Goal: Task Accomplishment & Management: Use online tool/utility

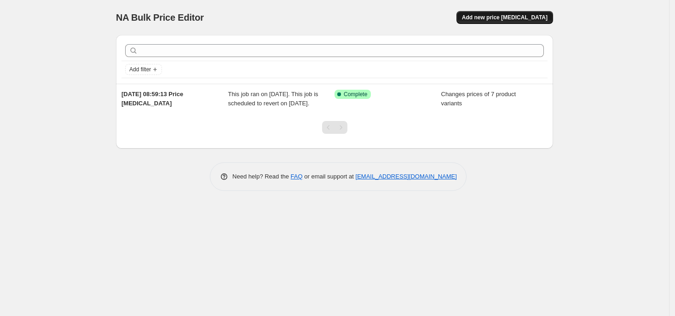
click at [518, 15] on span "Add new price [MEDICAL_DATA]" at bounding box center [505, 17] width 86 height 7
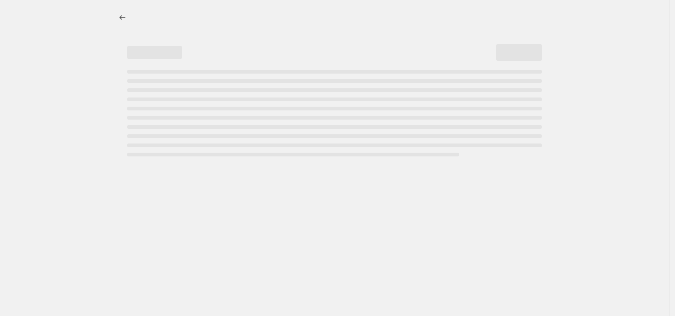
select select "percentage"
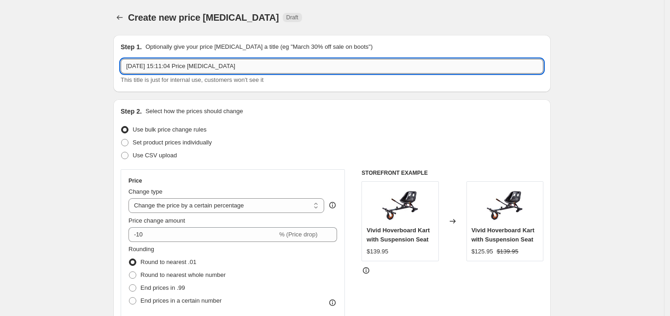
click at [155, 66] on input "[DATE] 15:11:04 Price [MEDICAL_DATA]" at bounding box center [332, 66] width 423 height 15
click at [159, 64] on input "[DATE] 15:11:04 Price [MEDICAL_DATA]" at bounding box center [332, 66] width 423 height 15
drag, startPoint x: 160, startPoint y: 65, endPoint x: 104, endPoint y: 64, distance: 56.2
paste input "01-10-2025"
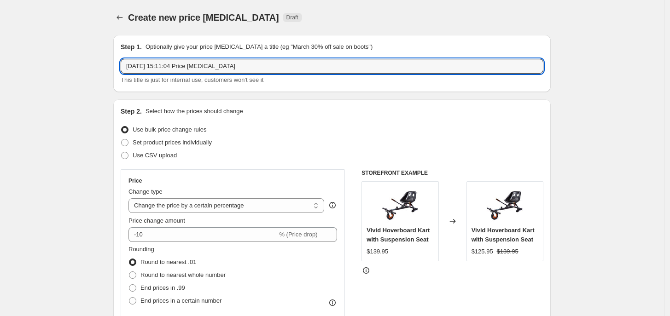
drag, startPoint x: 240, startPoint y: 67, endPoint x: 70, endPoint y: 75, distance: 170.1
paste input "text"
type input "01-10-2025"
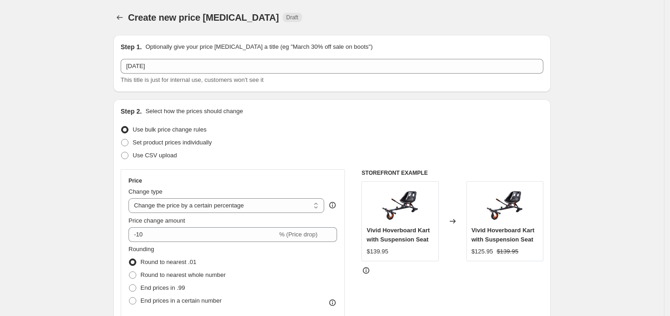
click at [116, 17] on button "Price change jobs" at bounding box center [119, 17] width 13 height 13
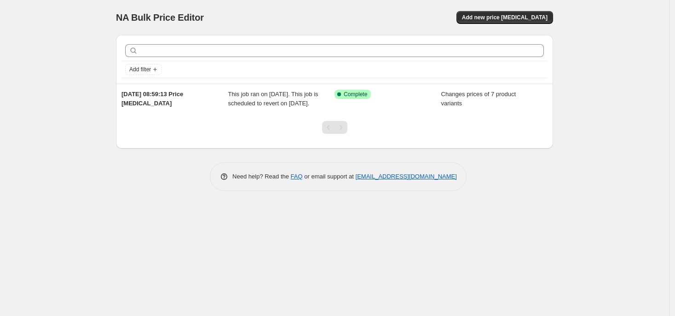
click at [169, 250] on div "NA Bulk Price Editor. This page is ready NA Bulk Price Editor Add new price cha…" at bounding box center [334, 158] width 669 height 316
click at [501, 18] on span "Add new price [MEDICAL_DATA]" at bounding box center [505, 17] width 86 height 7
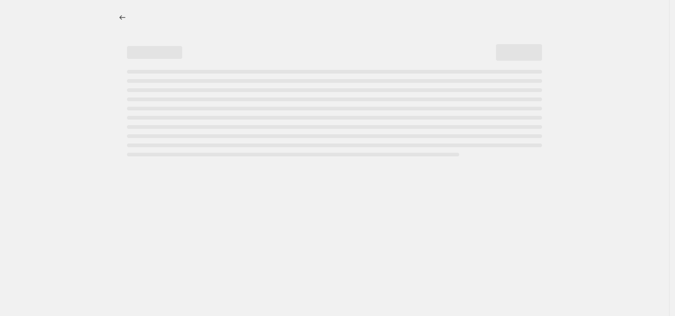
select select "percentage"
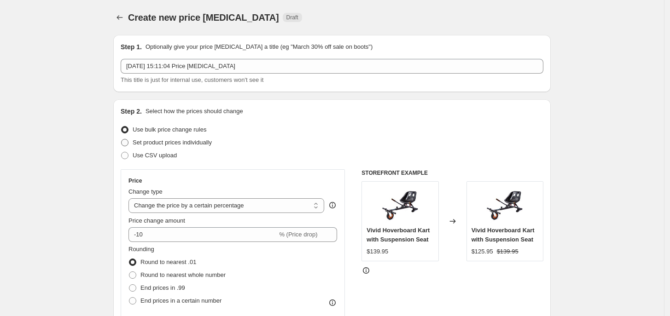
click at [128, 142] on span at bounding box center [124, 142] width 7 height 7
click at [122, 140] on input "Set product prices individually" at bounding box center [121, 139] width 0 height 0
radio input "true"
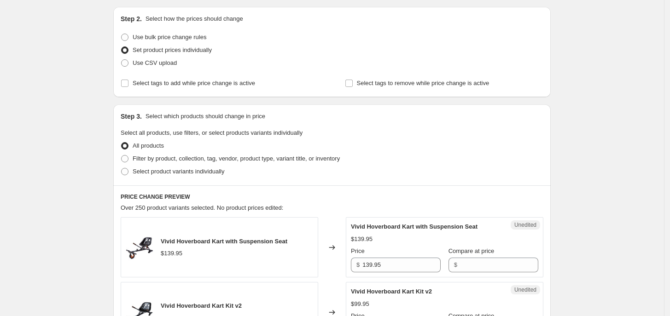
scroll to position [115, 0]
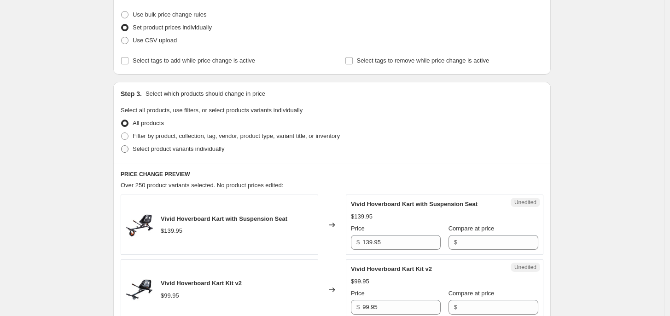
click at [128, 151] on span at bounding box center [124, 148] width 7 height 7
click at [122, 146] on input "Select product variants individually" at bounding box center [121, 145] width 0 height 0
radio input "true"
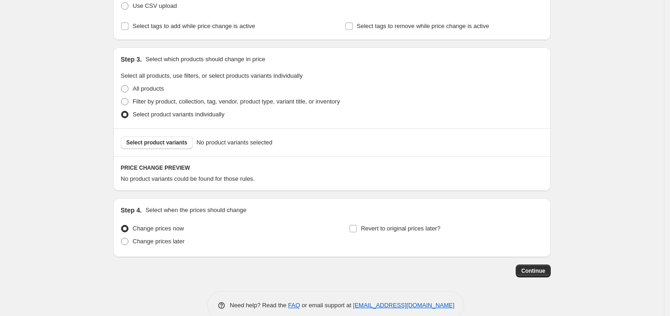
scroll to position [167, 0]
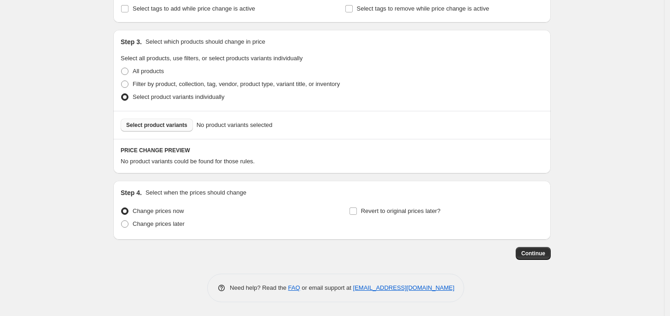
click at [154, 123] on span "Select product variants" at bounding box center [156, 125] width 61 height 7
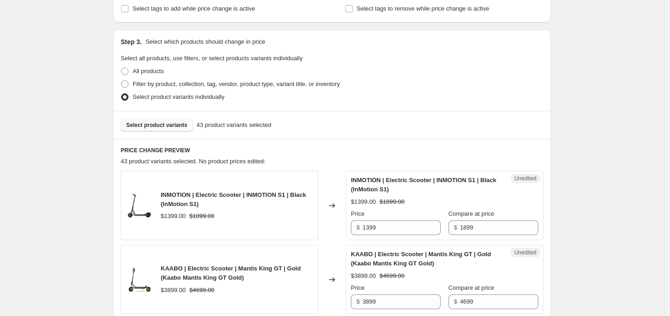
scroll to position [225, 0]
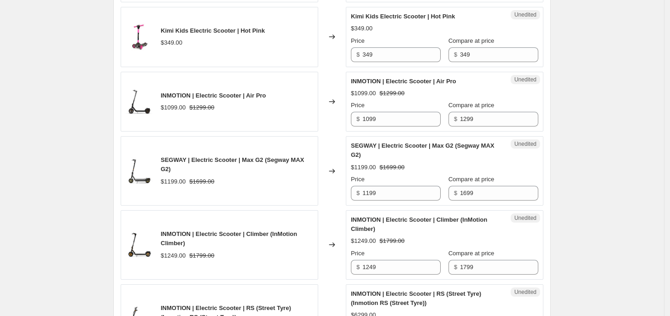
scroll to position [540, 0]
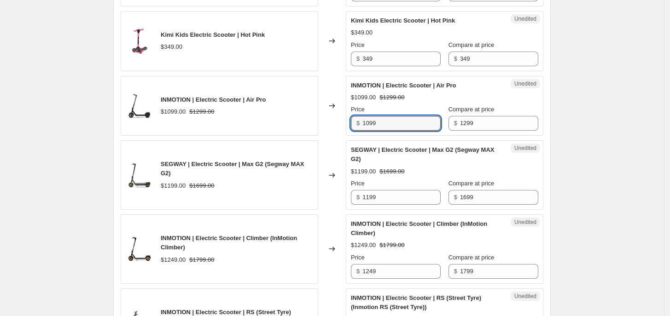
drag, startPoint x: 392, startPoint y: 124, endPoint x: 336, endPoint y: 128, distance: 56.3
click at [341, 130] on div "INMOTION | Electric Scooter | Air Pro $1099.00 $1299.00 Changed to Unedited INM…" at bounding box center [332, 106] width 423 height 60
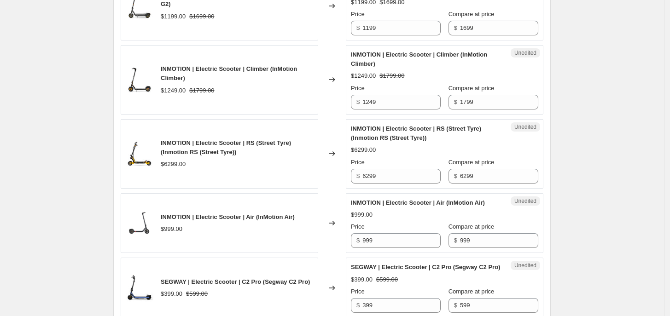
scroll to position [713, 0]
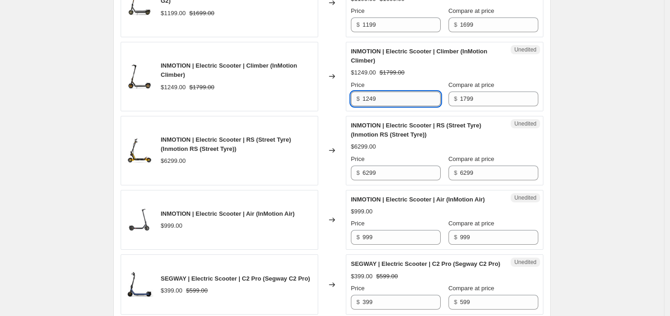
click at [396, 99] on input "1249" at bounding box center [401, 99] width 78 height 15
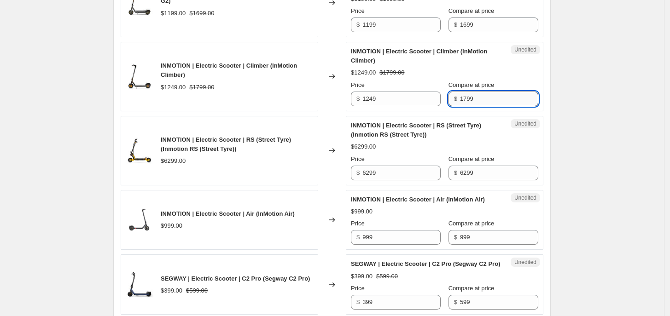
click at [477, 104] on input "1799" at bounding box center [499, 99] width 78 height 15
click at [604, 124] on div "Create new price change job. This page is ready Create new price change job Dra…" at bounding box center [332, 233] width 664 height 1892
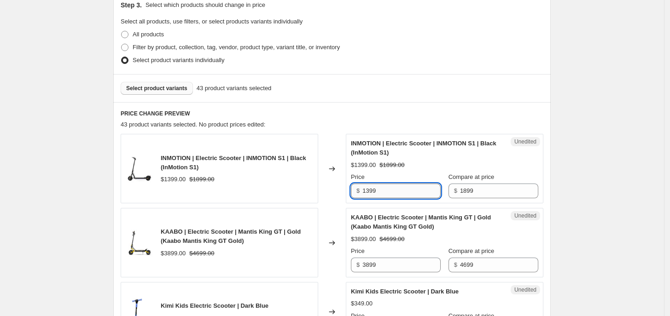
click at [400, 189] on input "1399" at bounding box center [401, 191] width 78 height 15
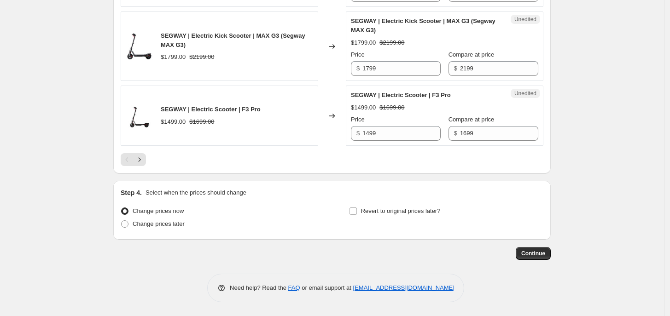
scroll to position [1599, 0]
click at [142, 158] on icon "Next" at bounding box center [139, 159] width 9 height 9
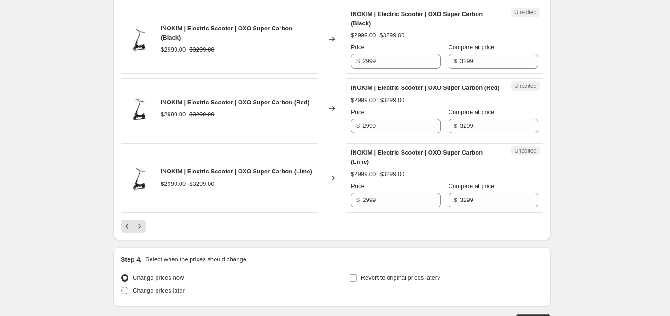
scroll to position [1626, 0]
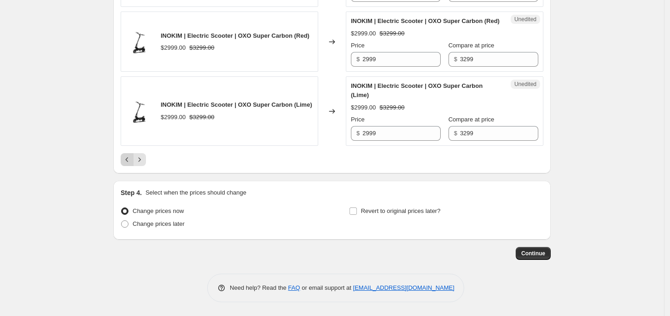
click at [127, 159] on icon "Previous" at bounding box center [126, 159] width 9 height 9
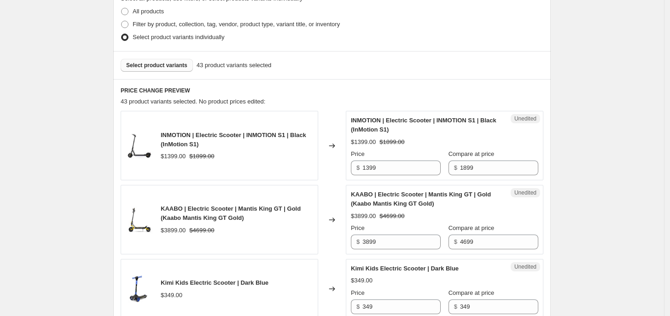
scroll to position [230, 0]
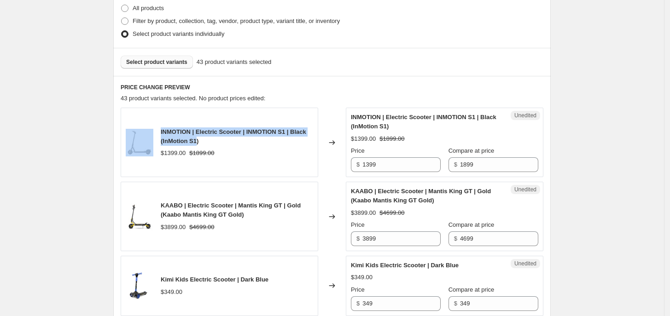
drag, startPoint x: 159, startPoint y: 134, endPoint x: 200, endPoint y: 137, distance: 41.6
click at [200, 137] on div "INMOTION | Electric Scooter | INMOTION S1 | Black (InMotion S1) $1399.00 $1899.…" at bounding box center [220, 143] width 198 height 70
copy div "INMOTION | Electric Scooter | INMOTION S1 | Black (InMotion S1"
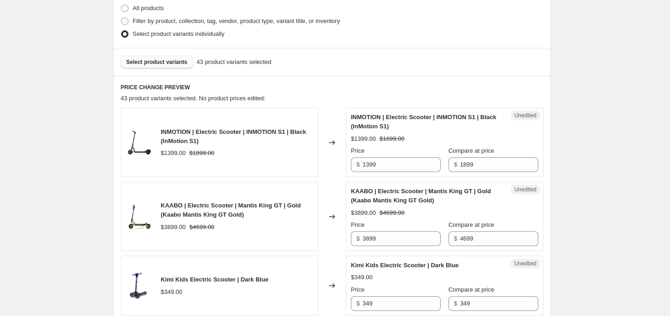
click at [264, 155] on div "$1399.00 $1899.00" at bounding box center [237, 153] width 152 height 9
drag, startPoint x: 164, startPoint y: 142, endPoint x: 200, endPoint y: 141, distance: 35.9
click at [200, 141] on span "INMOTION | Electric Scooter | INMOTION S1 | Black (InMotion S1)" at bounding box center [233, 136] width 145 height 16
copy span "InMotion S1"
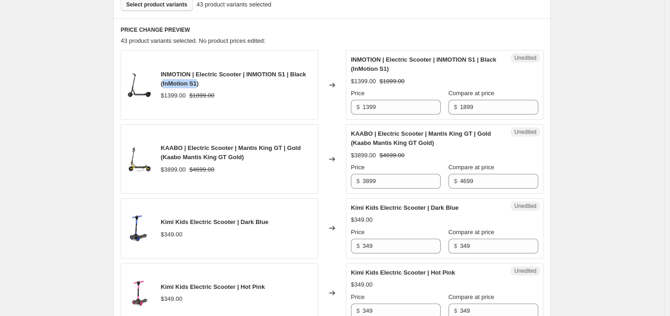
scroll to position [345, 0]
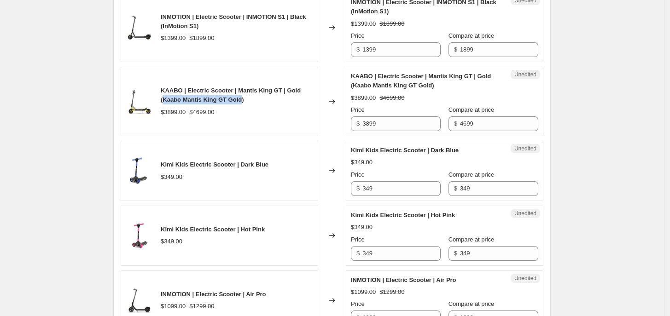
drag, startPoint x: 167, startPoint y: 103, endPoint x: 243, endPoint y: 103, distance: 76.0
click at [243, 103] on span "KAABO | Electric Scooter | Mantis King GT | Gold (Kaabo Mantis King GT Gold)" at bounding box center [231, 95] width 140 height 16
copy span "Kaabo Mantis King GT Gold"
click at [233, 105] on div "KAABO | Electric Scooter | Mantis King GT | Gold (Kaabo Mantis King GT Gold) $3…" at bounding box center [237, 101] width 152 height 30
drag, startPoint x: 205, startPoint y: 101, endPoint x: 245, endPoint y: 100, distance: 40.1
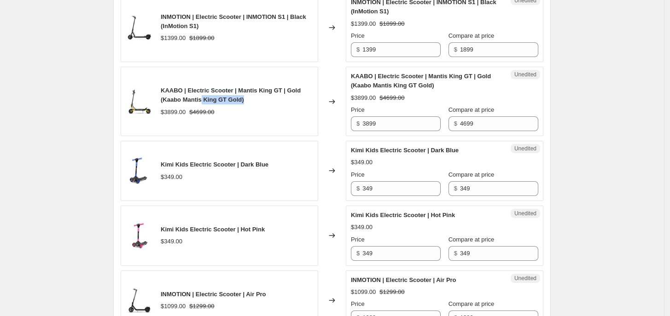
click at [245, 100] on span "KAABO | Electric Scooter | Mantis King GT | Gold (Kaabo Mantis King GT Gold)" at bounding box center [231, 95] width 140 height 16
copy span "King GT Gold)"
drag, startPoint x: 384, startPoint y: 125, endPoint x: 339, endPoint y: 126, distance: 45.6
click at [339, 126] on div "KAABO | Electric Scooter | Mantis King GT | Gold (Kaabo Mantis King GT Gold) $3…" at bounding box center [332, 102] width 423 height 70
type input "3699"
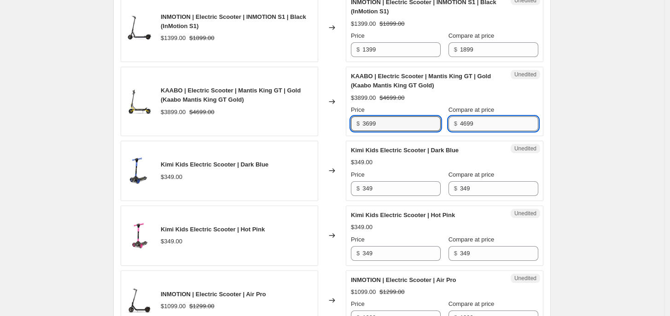
click at [488, 126] on input "4699" at bounding box center [499, 123] width 78 height 15
click at [330, 122] on div "Changed to" at bounding box center [332, 102] width 28 height 70
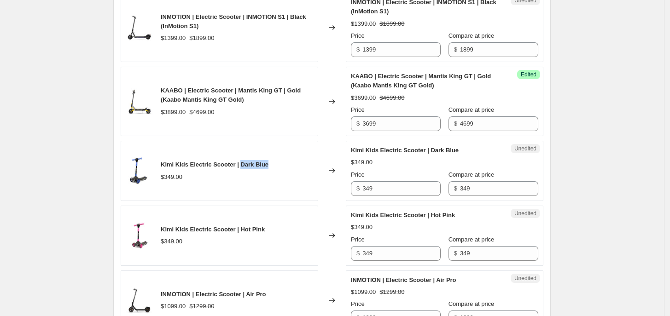
drag, startPoint x: 240, startPoint y: 165, endPoint x: 281, endPoint y: 168, distance: 41.1
click at [281, 168] on div "Kimi Kids Electric Scooter | Dark Blue $349.00" at bounding box center [220, 171] width 198 height 60
copy span "Dark Blue"
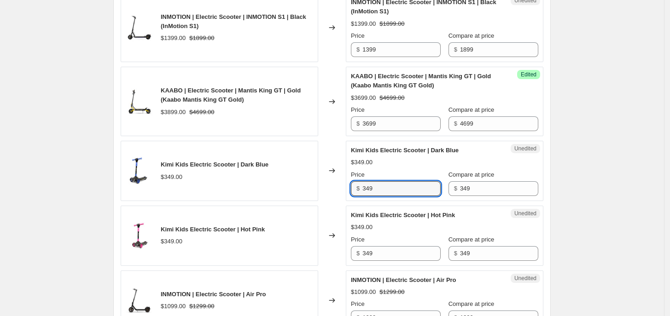
drag, startPoint x: 381, startPoint y: 189, endPoint x: 356, endPoint y: 192, distance: 25.0
click at [356, 192] on div "$ 349" at bounding box center [396, 188] width 90 height 15
type input "199"
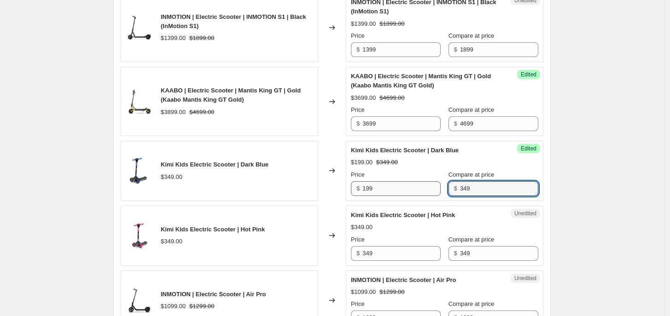
drag, startPoint x: 478, startPoint y: 190, endPoint x: 431, endPoint y: 195, distance: 47.2
click at [431, 195] on div "Price $ 199 Compare at price $ 349" at bounding box center [444, 183] width 187 height 26
type input "299"
click at [383, 192] on input "199" at bounding box center [401, 188] width 78 height 15
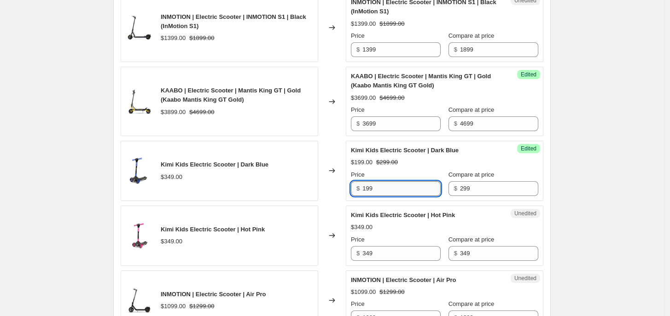
drag, startPoint x: 376, startPoint y: 188, endPoint x: 365, endPoint y: 187, distance: 11.1
click at [365, 187] on input "199" at bounding box center [401, 188] width 78 height 15
paste input "(pre-order)"
type input "199"
click at [344, 196] on div "Changed to" at bounding box center [332, 171] width 28 height 60
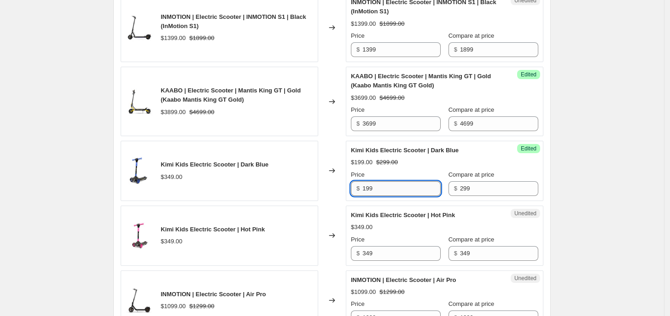
click at [378, 193] on input "199" at bounding box center [401, 188] width 78 height 15
click at [332, 198] on div "Changed to" at bounding box center [332, 171] width 28 height 60
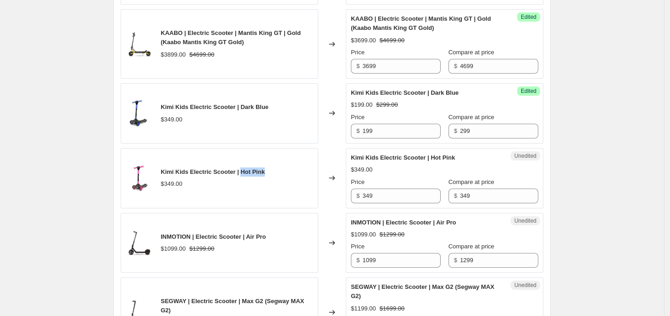
drag, startPoint x: 241, startPoint y: 173, endPoint x: 300, endPoint y: 175, distance: 59.0
click at [300, 175] on div "Kimi Kids Electric Scooter | Hot Pink $349.00" at bounding box center [220, 178] width 198 height 60
copy span "Hot Pink"
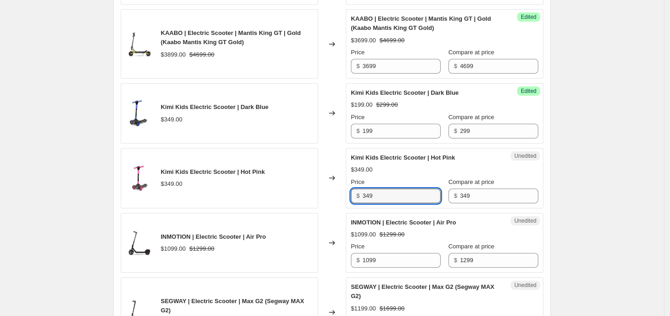
drag, startPoint x: 380, startPoint y: 195, endPoint x: 331, endPoint y: 202, distance: 49.7
click at [334, 200] on div "Kimi Kids Electric Scooter | Hot Pink $349.00 Changed to Unedited Kimi Kids Ele…" at bounding box center [332, 178] width 423 height 60
type input "199"
click at [472, 198] on input "349" at bounding box center [499, 196] width 78 height 15
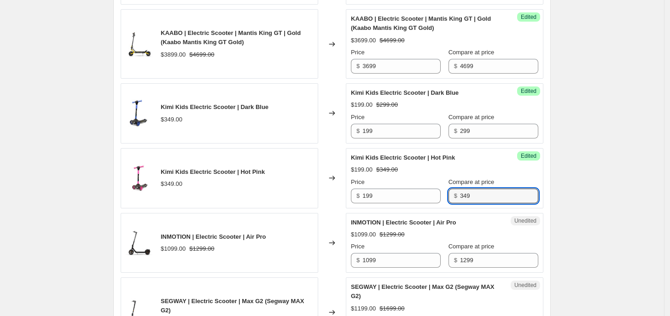
drag, startPoint x: 464, startPoint y: 199, endPoint x: 438, endPoint y: 199, distance: 26.2
click at [438, 199] on div "Price $ 199 Compare at price $ 349" at bounding box center [444, 191] width 187 height 26
type input "299"
click at [337, 190] on div "Changed to" at bounding box center [332, 178] width 28 height 60
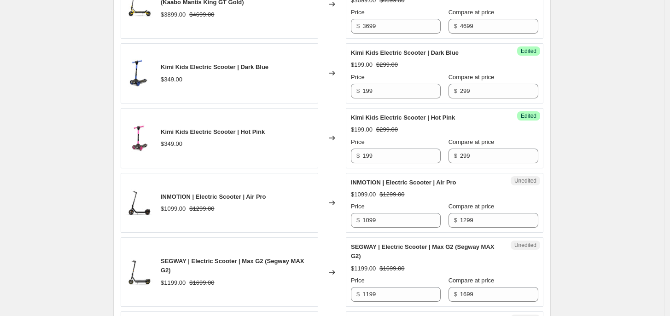
scroll to position [460, 0]
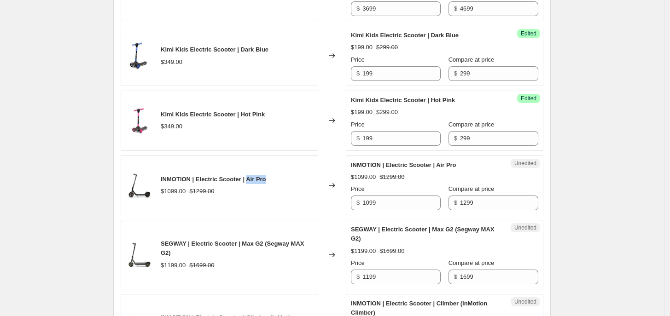
drag, startPoint x: 249, startPoint y: 181, endPoint x: 278, endPoint y: 180, distance: 28.5
click at [278, 180] on div "INMOTION | Electric Scooter | Air Pro $1099.00 $1299.00" at bounding box center [220, 186] width 198 height 60
copy span "Air Pro"
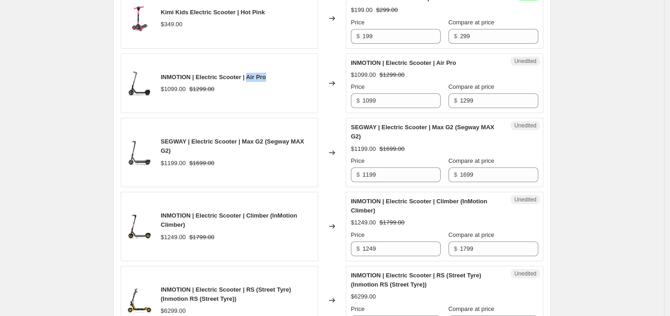
scroll to position [576, 0]
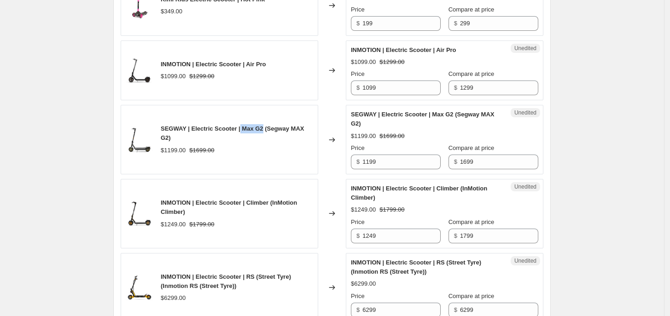
drag, startPoint x: 240, startPoint y: 134, endPoint x: 263, endPoint y: 136, distance: 23.1
click at [263, 136] on span "SEGWAY | Electric Scooter | Max G2 (Segway MAX G2)" at bounding box center [232, 133] width 143 height 16
copy span "Max G2"
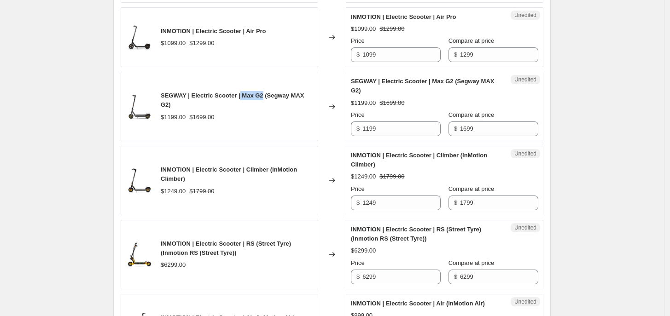
scroll to position [633, 0]
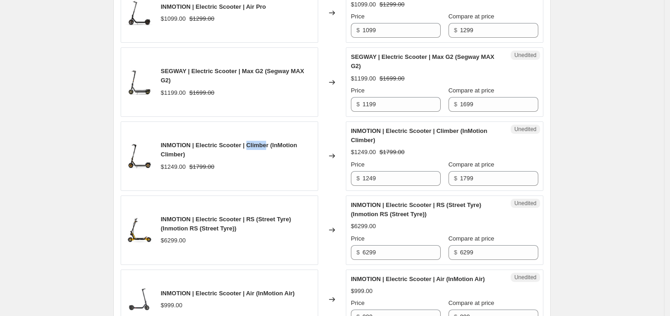
drag, startPoint x: 248, startPoint y: 144, endPoint x: 268, endPoint y: 144, distance: 20.7
click at [268, 144] on span "INMOTION | Electric Scooter | Climber (InMotion Climber)" at bounding box center [229, 150] width 136 height 16
copy span "Climber"
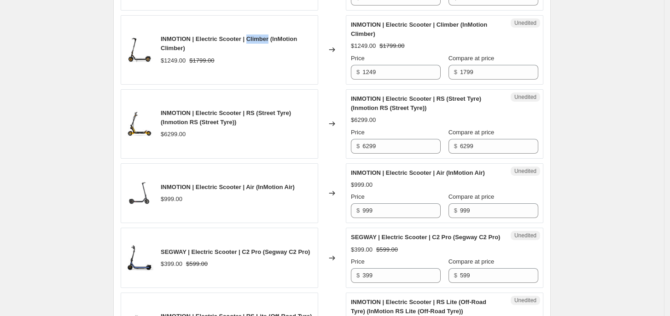
scroll to position [748, 0]
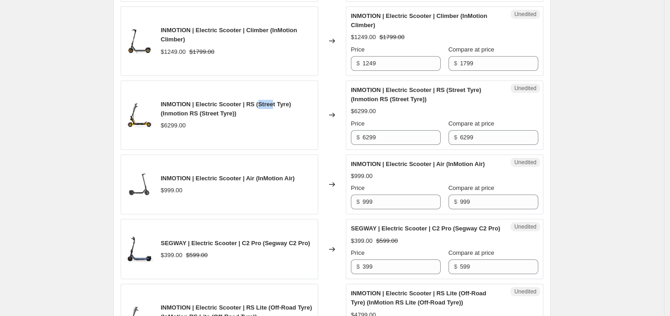
drag, startPoint x: 261, startPoint y: 107, endPoint x: 274, endPoint y: 106, distance: 13.4
click at [274, 106] on span "INMOTION | Electric Scooter | RS (Street Tyre) (Inmotion RS (Street Tyre))" at bounding box center [226, 109] width 130 height 16
copy span "Street"
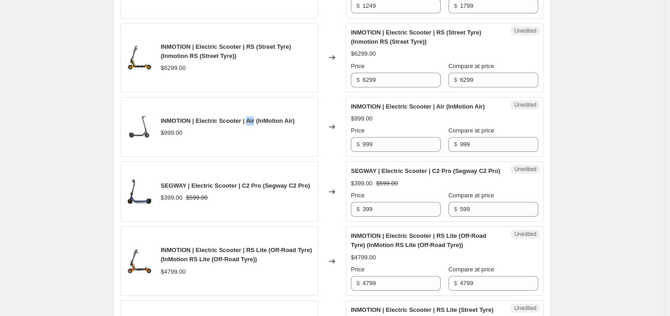
drag, startPoint x: 249, startPoint y: 123, endPoint x: 256, endPoint y: 124, distance: 7.9
click at [256, 124] on span "INMOTION | Electric Scooter | Air (InMotion Air)" at bounding box center [228, 120] width 134 height 7
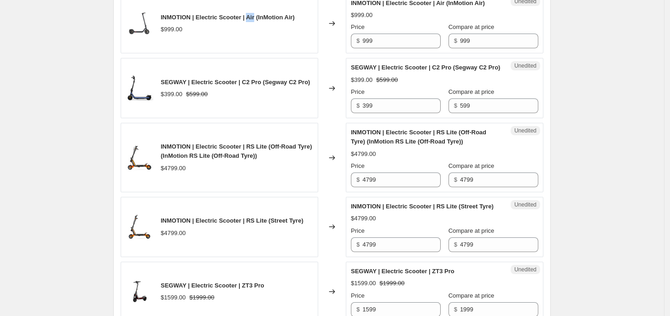
scroll to position [921, 0]
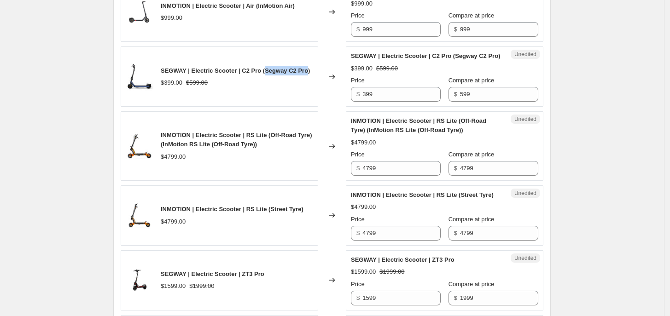
drag, startPoint x: 264, startPoint y: 76, endPoint x: 305, endPoint y: 79, distance: 41.0
click at [305, 74] on span "SEGWAY | Electric Scooter | C2 Pro (Segway C2 Pro)" at bounding box center [235, 70] width 149 height 7
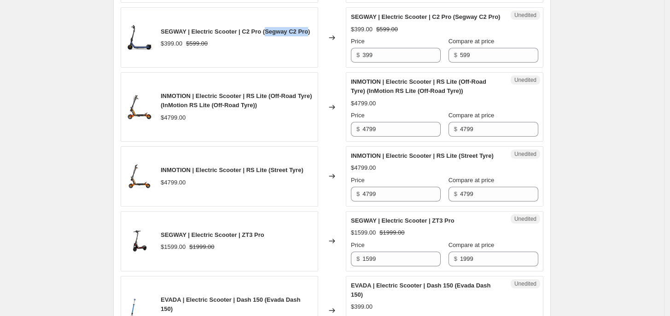
scroll to position [978, 0]
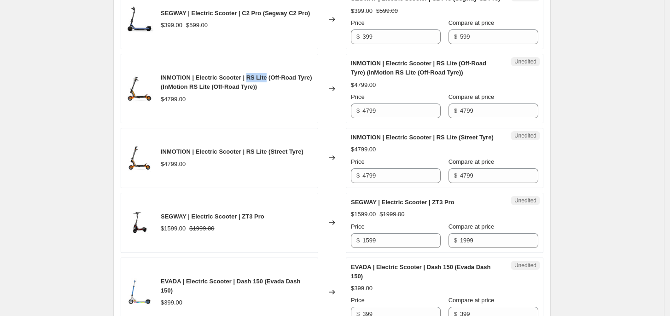
drag, startPoint x: 250, startPoint y: 87, endPoint x: 267, endPoint y: 88, distance: 17.5
click at [267, 88] on span "INMOTION | Electric Scooter | RS Lite (Off-Road Tyre) (InMotion RS Lite (Off-Ro…" at bounding box center [236, 82] width 151 height 16
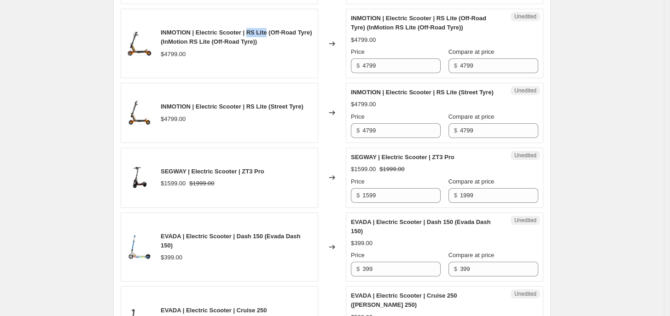
scroll to position [1036, 0]
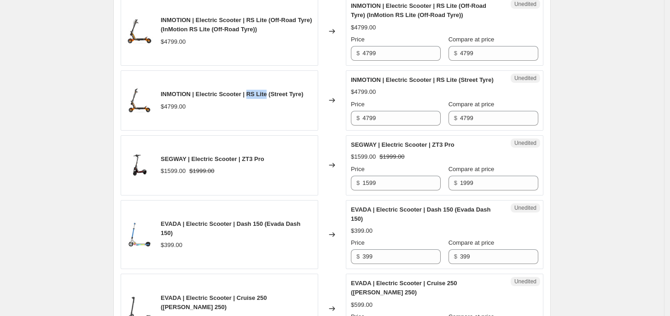
drag, startPoint x: 250, startPoint y: 110, endPoint x: 268, endPoint y: 110, distance: 18.4
click at [268, 98] on span "INMOTION | Electric Scooter | RS Lite (Street Tyre)" at bounding box center [232, 94] width 143 height 7
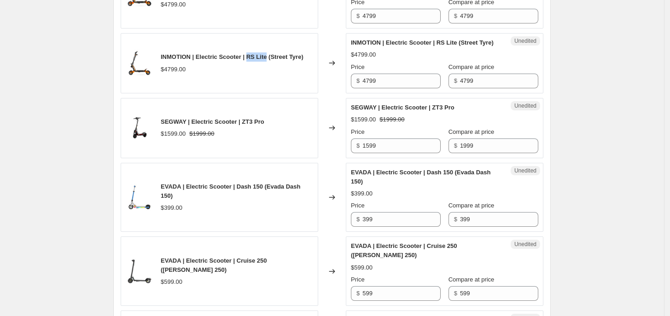
scroll to position [1093, 0]
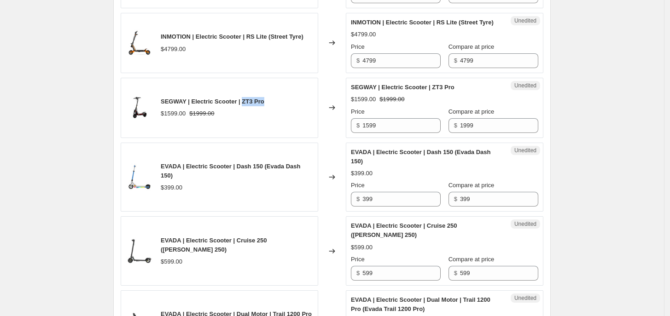
drag, startPoint x: 242, startPoint y: 123, endPoint x: 265, endPoint y: 123, distance: 23.5
click at [265, 123] on div "SEGWAY | Electric Scooter | ZT3 Pro $1599.00 $1999.00" at bounding box center [220, 108] width 198 height 60
drag, startPoint x: 238, startPoint y: 195, endPoint x: 262, endPoint y: 195, distance: 24.4
click at [262, 179] on span "EVADA | Electric Scooter | Dash 150 (Evada Dash 150)" at bounding box center [231, 171] width 140 height 16
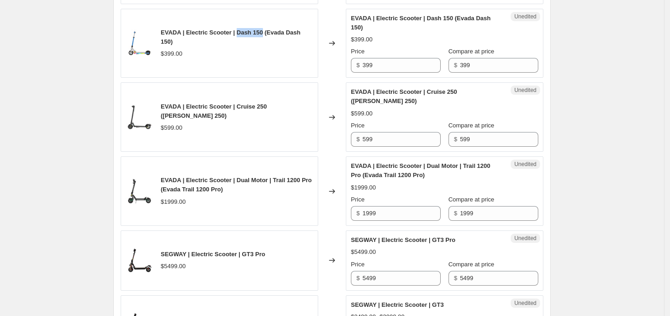
scroll to position [1209, 0]
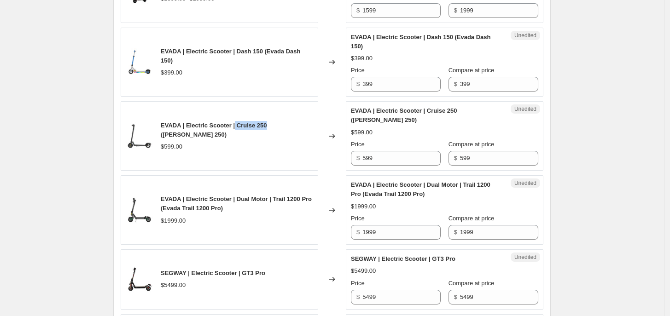
drag, startPoint x: 236, startPoint y: 147, endPoint x: 266, endPoint y: 145, distance: 30.4
click at [266, 138] on span "EVADA | Electric Scooter | Cruise 250 (Evada Cruise 250)" at bounding box center [214, 130] width 106 height 16
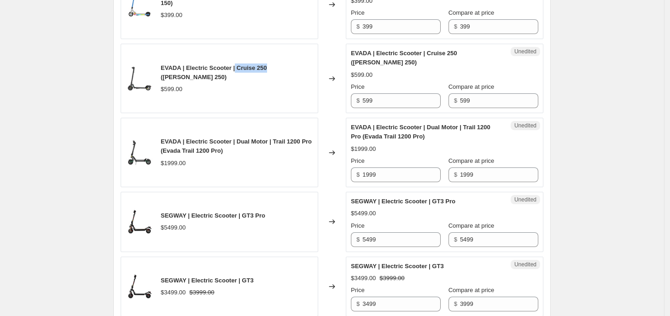
scroll to position [1324, 0]
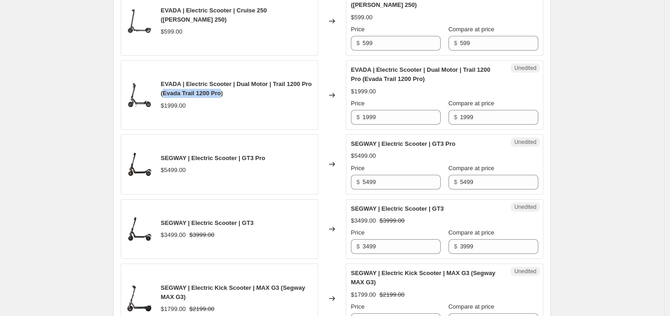
drag, startPoint x: 164, startPoint y: 118, endPoint x: 221, endPoint y: 114, distance: 57.2
click at [221, 97] on span "EVADA | Electric Scooter | Dual Motor | Trail 1200 Pro (Evada Trail 1200 Pro)" at bounding box center [236, 89] width 151 height 16
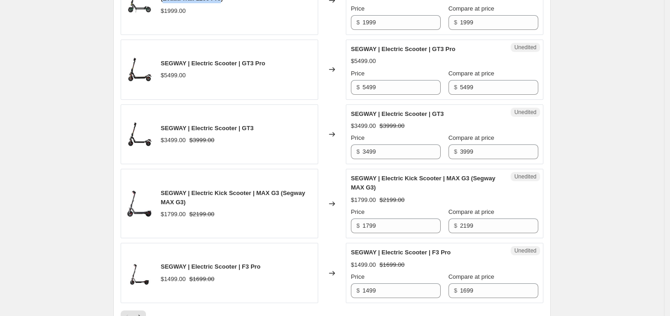
scroll to position [1439, 0]
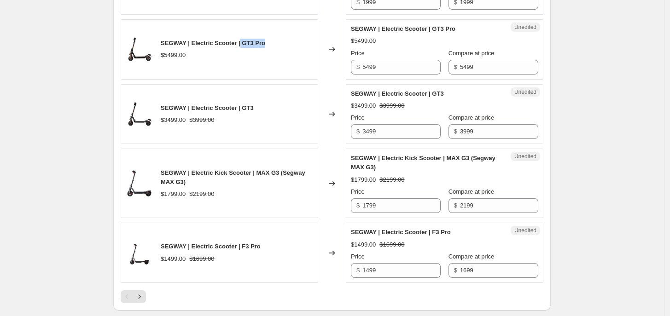
drag, startPoint x: 240, startPoint y: 66, endPoint x: 265, endPoint y: 65, distance: 24.4
click at [265, 65] on div "SEGWAY | Electric Scooter | GT3 Pro $5499.00" at bounding box center [220, 49] width 198 height 60
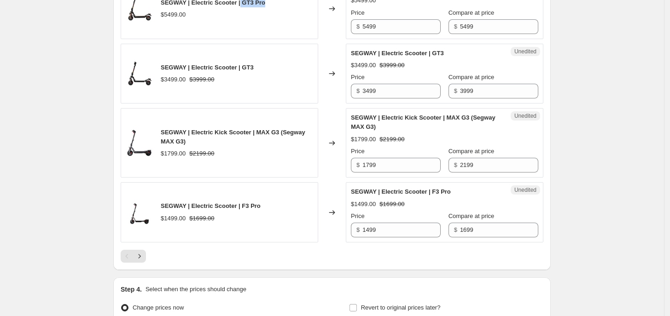
scroll to position [1496, 0]
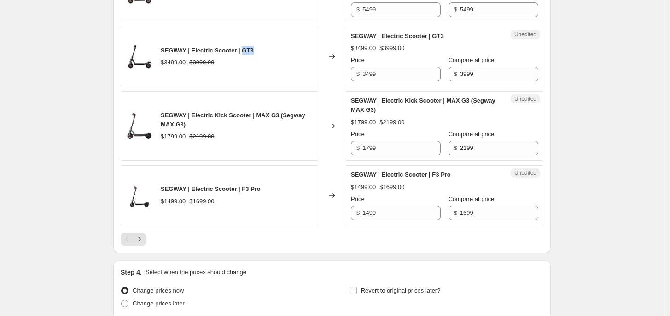
drag, startPoint x: 242, startPoint y: 74, endPoint x: 252, endPoint y: 74, distance: 10.6
click at [252, 74] on div "SEGWAY | Electric Scooter | GT3 $3499.00 $3999.00" at bounding box center [220, 57] width 198 height 60
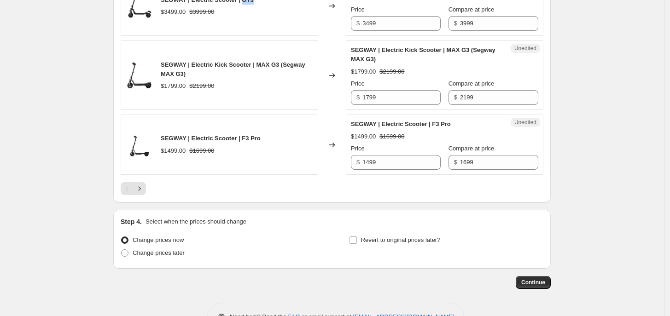
scroll to position [1554, 0]
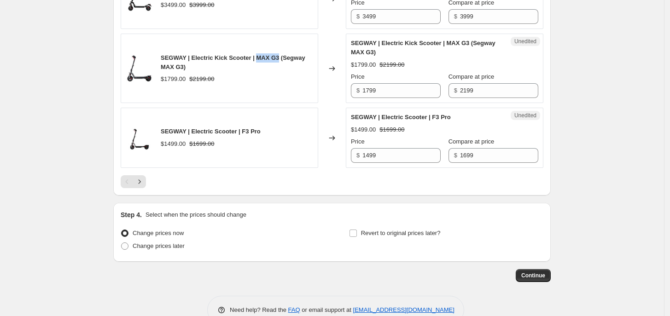
drag, startPoint x: 254, startPoint y: 81, endPoint x: 277, endPoint y: 81, distance: 22.6
click at [277, 70] on span "SEGWAY | Electric Kick Scooter | MAX G3 (Segway MAX G3)" at bounding box center [233, 62] width 145 height 16
drag, startPoint x: 390, startPoint y: 116, endPoint x: 356, endPoint y: 117, distance: 34.1
click at [356, 98] on div "$ 1799" at bounding box center [396, 90] width 90 height 15
type input "1999"
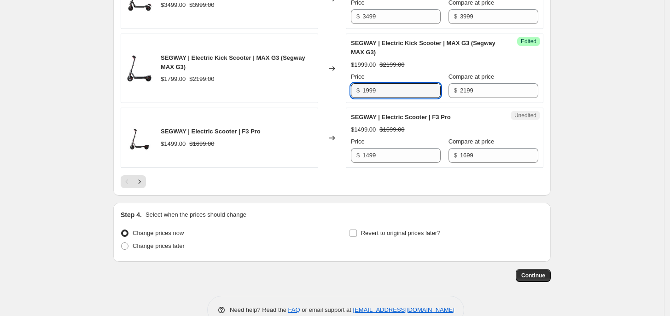
click at [327, 140] on div "Changed to" at bounding box center [332, 138] width 28 height 60
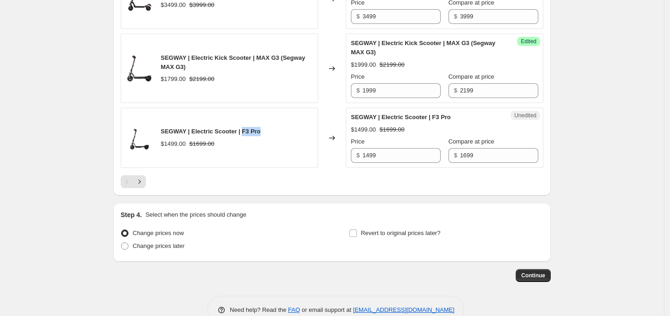
drag, startPoint x: 241, startPoint y: 157, endPoint x: 264, endPoint y: 153, distance: 23.2
click at [264, 155] on div "SEGWAY | Electric Scooter | F3 Pro $1499.00 $1699.00" at bounding box center [220, 138] width 198 height 60
click at [141, 186] on icon "Next" at bounding box center [139, 181] width 9 height 9
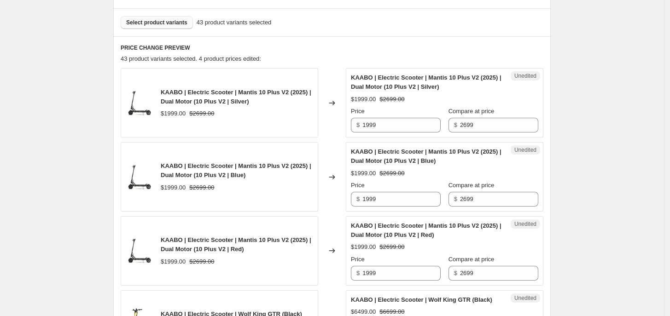
scroll to position [288, 0]
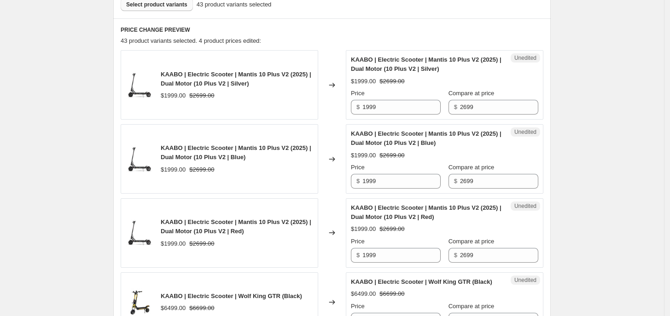
click at [236, 75] on span "KAABO | Electric Scooter | Mantis 10 Plus V2 (2025) | Dual Motor (10 Plus V2 | …" at bounding box center [236, 79] width 151 height 16
drag, startPoint x: 239, startPoint y: 74, endPoint x: 289, endPoint y: 75, distance: 49.3
click at [289, 75] on span "KAABO | Electric Scooter | Mantis 10 Plus V2 (2025) | Dual Motor (10 Plus V2 | …" at bounding box center [236, 79] width 151 height 16
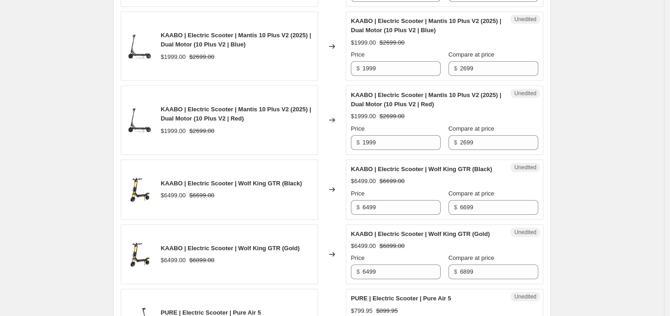
scroll to position [403, 0]
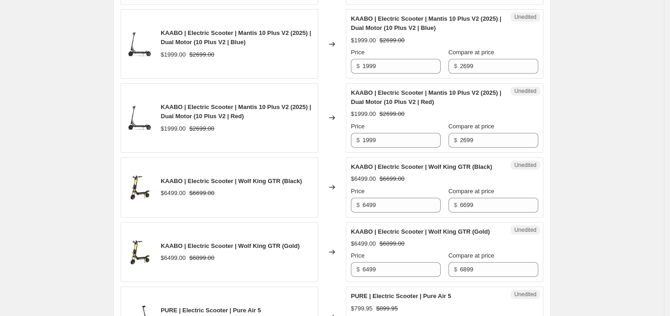
click at [241, 120] on span "KAABO | Electric Scooter | Mantis 10 Plus V2 (2025) | Dual Motor (10 Plus V2 | …" at bounding box center [236, 112] width 151 height 16
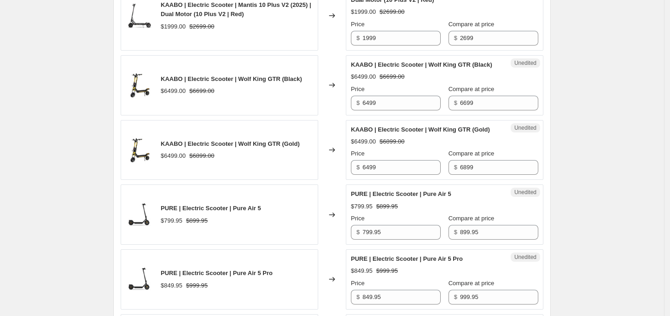
scroll to position [518, 0]
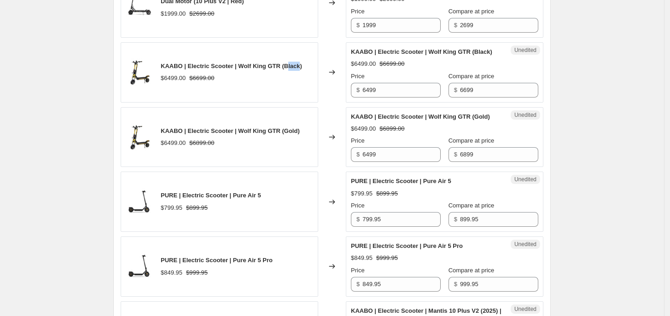
drag, startPoint x: 286, startPoint y: 70, endPoint x: 297, endPoint y: 70, distance: 10.6
click at [297, 70] on span "KAABO | Electric Scooter | Wolf King GTR (Black)" at bounding box center [231, 66] width 141 height 7
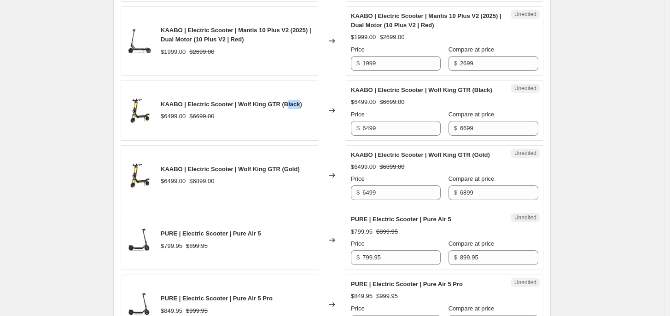
scroll to position [460, 0]
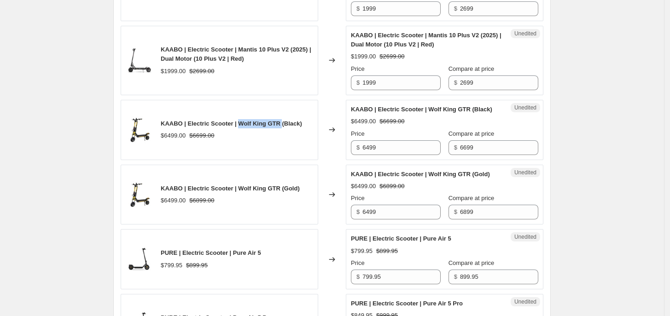
drag, startPoint x: 238, startPoint y: 126, endPoint x: 281, endPoint y: 125, distance: 43.7
click at [281, 125] on span "KAABO | Electric Scooter | Wolf King GTR (Black)" at bounding box center [231, 123] width 141 height 7
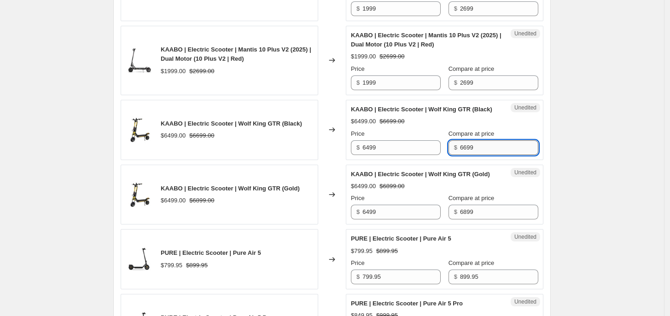
click at [460, 148] on input "6699" at bounding box center [499, 147] width 78 height 15
type input "6899"
click at [341, 154] on div "Changed to" at bounding box center [332, 130] width 28 height 60
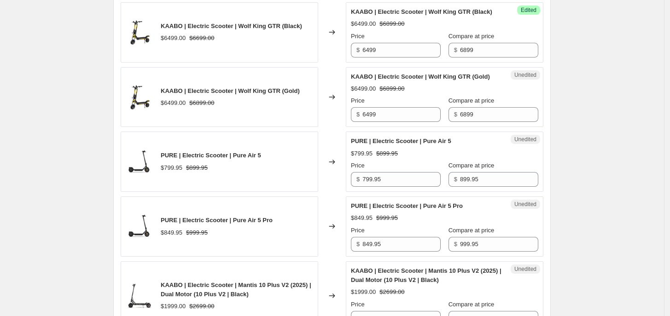
scroll to position [576, 0]
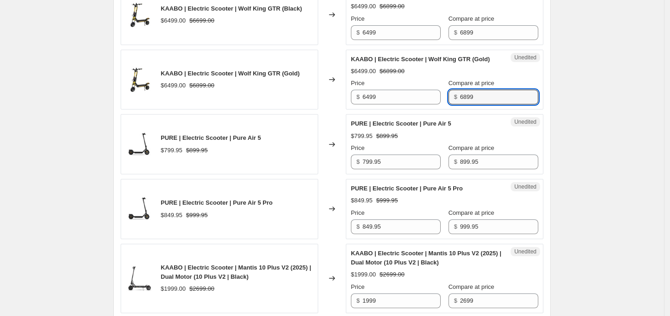
drag, startPoint x: 464, startPoint y: 97, endPoint x: 521, endPoint y: 210, distance: 126.8
click at [461, 96] on input "6899" at bounding box center [499, 97] width 78 height 15
type input "6699"
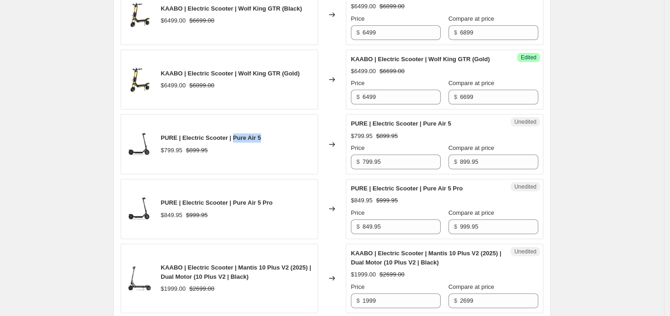
drag, startPoint x: 233, startPoint y: 140, endPoint x: 266, endPoint y: 139, distance: 32.7
click at [266, 139] on div "PURE | Electric Scooter | Pure Air 5 $799.95 $899.95" at bounding box center [220, 144] width 198 height 60
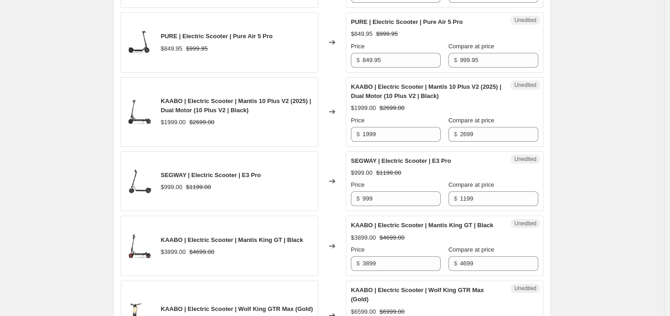
scroll to position [748, 0]
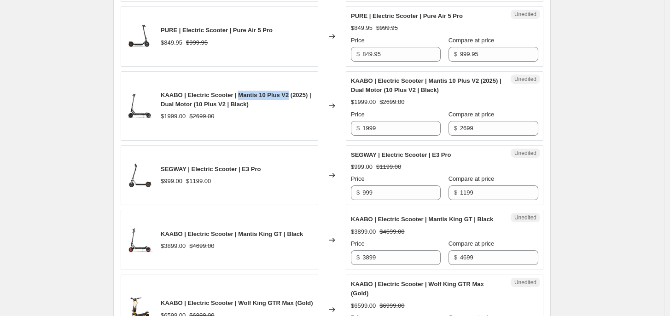
drag, startPoint x: 238, startPoint y: 96, endPoint x: 287, endPoint y: 96, distance: 49.3
click at [287, 96] on span "KAABO | Electric Scooter | Mantis 10 Plus V2 (2025) | Dual Motor (10 Plus V2 | …" at bounding box center [236, 100] width 151 height 16
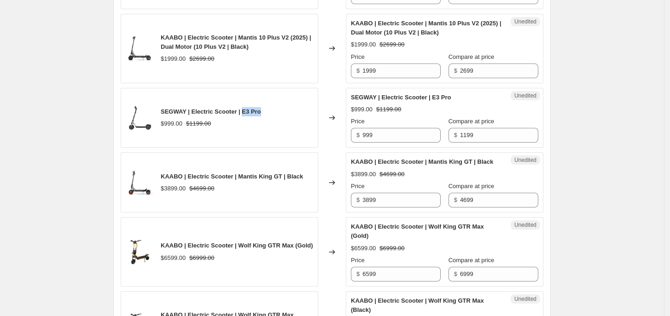
drag, startPoint x: 242, startPoint y: 114, endPoint x: 269, endPoint y: 115, distance: 27.6
click at [269, 115] on div "SEGWAY | Electric Scooter | E3 Pro $999.00 $1199.00" at bounding box center [220, 118] width 198 height 60
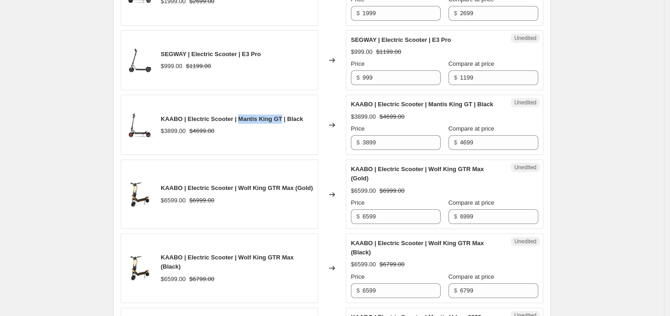
drag, startPoint x: 238, startPoint y: 127, endPoint x: 279, endPoint y: 123, distance: 41.1
click at [279, 122] on span "KAABO | Electric Scooter | Mantis King GT | Black" at bounding box center [232, 119] width 142 height 7
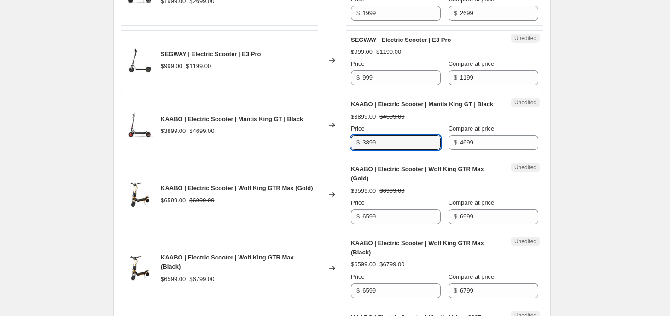
drag, startPoint x: 383, startPoint y: 154, endPoint x: 358, endPoint y: 154, distance: 24.4
click at [358, 150] on div "$ 3899" at bounding box center [396, 142] width 90 height 15
click at [366, 150] on input "3899" at bounding box center [401, 142] width 78 height 15
click at [370, 150] on input "3899" at bounding box center [401, 142] width 78 height 15
type input "3699"
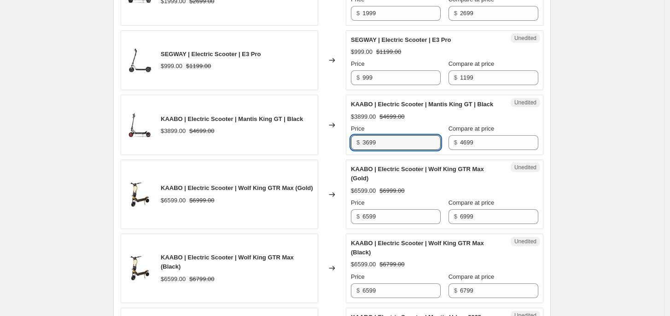
click at [341, 153] on div "Changed to" at bounding box center [332, 125] width 28 height 60
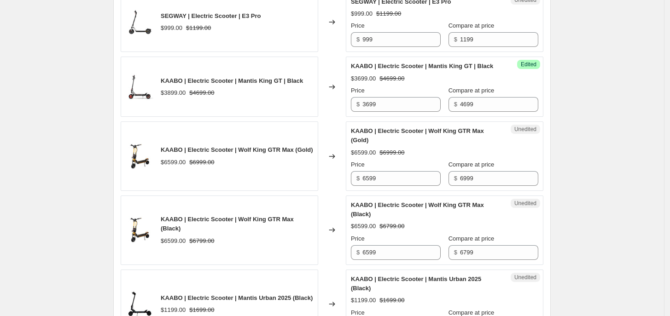
scroll to position [921, 0]
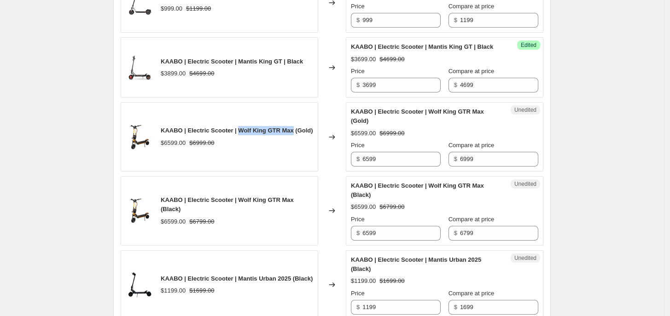
drag, startPoint x: 239, startPoint y: 142, endPoint x: 291, endPoint y: 135, distance: 52.5
click at [291, 135] on div "KAABO | Electric Scooter | Wolf King GTR Max (Gold) $6599.00 $6999.00" at bounding box center [220, 137] width 198 height 70
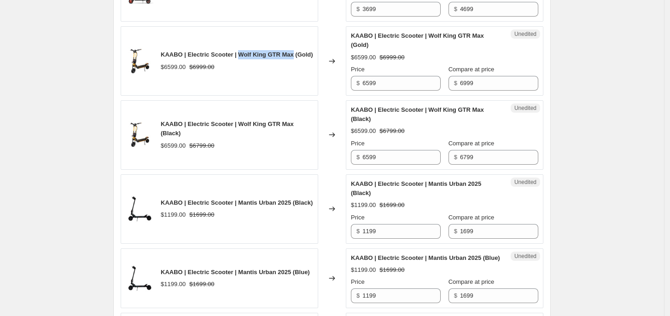
scroll to position [1036, 0]
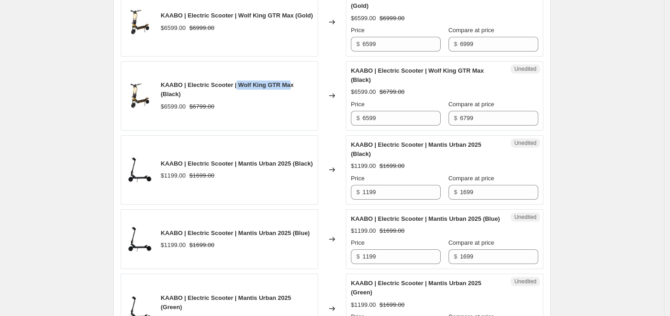
drag, startPoint x: 236, startPoint y: 103, endPoint x: 290, endPoint y: 100, distance: 53.9
click at [290, 98] on span "KAABO | Electric Scooter | Wolf King GTR Max (Black)" at bounding box center [227, 89] width 133 height 16
click at [285, 129] on div "KAABO | Electric Scooter | Wolf King GTR Max (Black) $6599.00 $6799.00" at bounding box center [220, 96] width 198 height 70
drag, startPoint x: 238, startPoint y: 103, endPoint x: 291, endPoint y: 102, distance: 53.9
click at [291, 98] on span "KAABO | Electric Scooter | Wolf King GTR Max (Black)" at bounding box center [227, 89] width 133 height 16
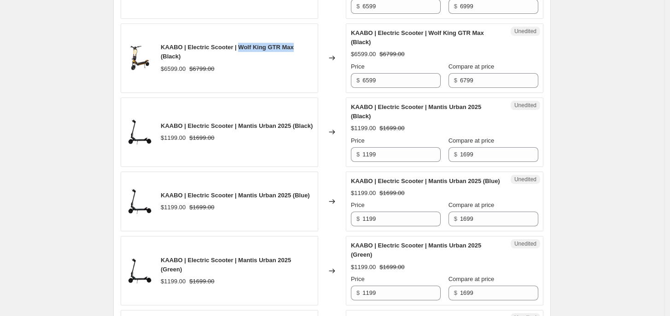
scroll to position [1093, 0]
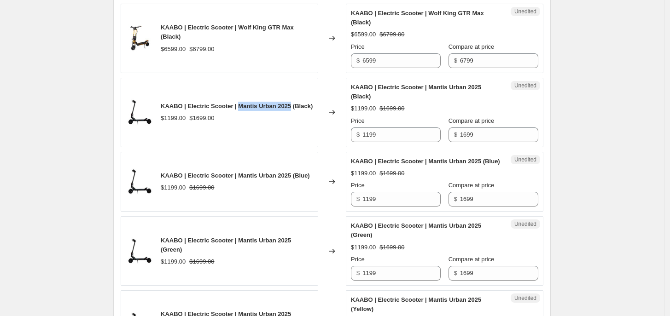
drag, startPoint x: 238, startPoint y: 119, endPoint x: 291, endPoint y: 120, distance: 52.5
click at [291, 110] on span "KAABO | Electric Scooter | Mantis Urban 2025 (Black)" at bounding box center [237, 106] width 152 height 7
drag, startPoint x: 161, startPoint y: 117, endPoint x: 182, endPoint y: 118, distance: 21.2
click at [182, 118] on div "KAABO | Electric Scooter | Mantis Urban 2025 (Black) $1199.00 $1699.00" at bounding box center [220, 113] width 198 height 70
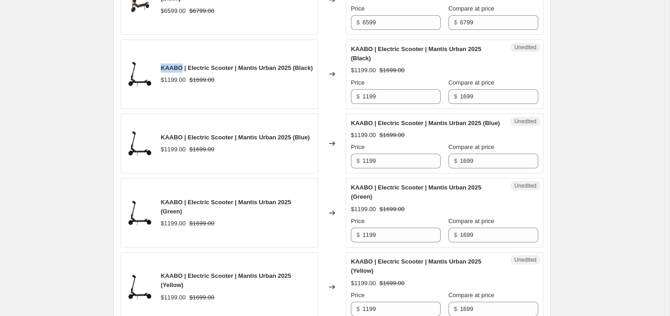
scroll to position [1151, 0]
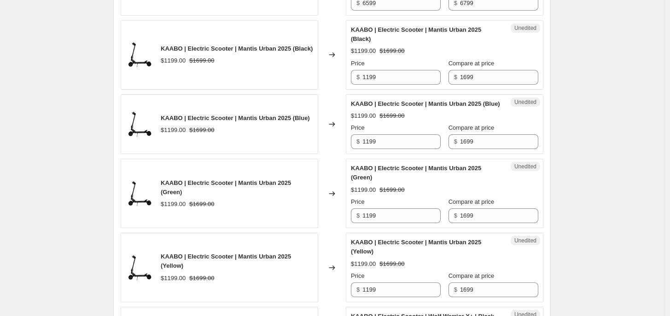
click at [195, 135] on strike "$1699.00" at bounding box center [201, 130] width 25 height 9
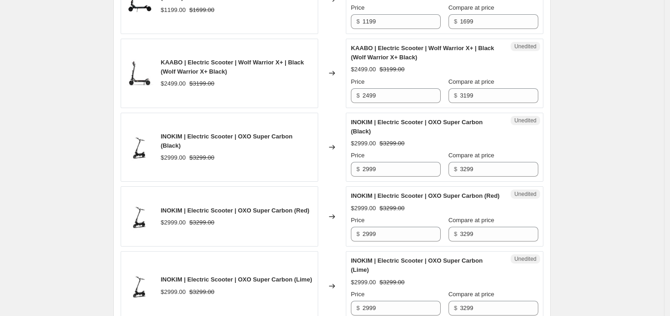
scroll to position [1439, 0]
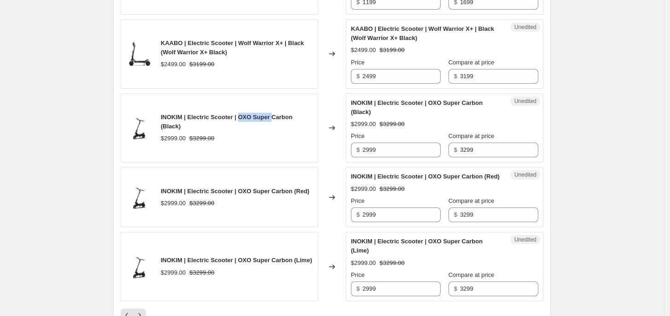
drag, startPoint x: 240, startPoint y: 145, endPoint x: 272, endPoint y: 145, distance: 31.8
click at [272, 130] on span "INOKIM | Electric Scooter | OXO Super Carbon (Black)" at bounding box center [227, 122] width 132 height 16
click at [373, 157] on input "2999" at bounding box center [401, 150] width 78 height 15
type input "2799"
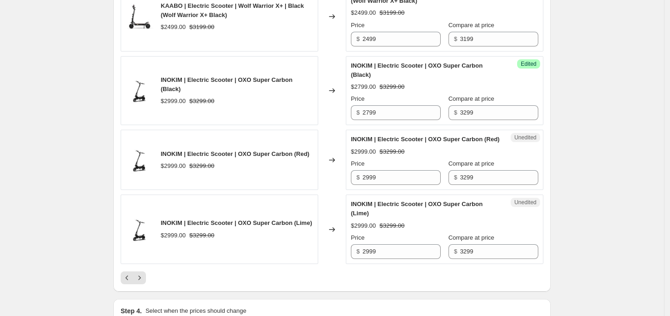
scroll to position [1496, 0]
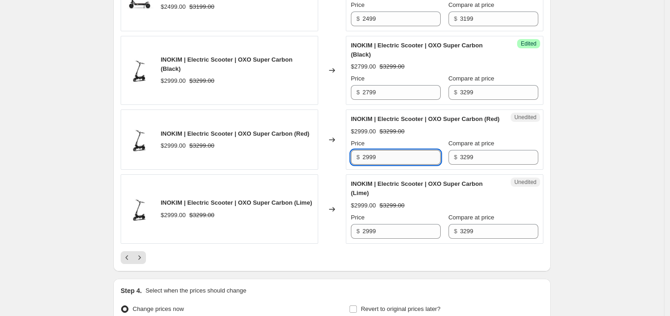
click at [369, 165] on input "2999" at bounding box center [401, 157] width 78 height 15
type input "2799"
click at [339, 170] on div "Changed to" at bounding box center [332, 140] width 28 height 60
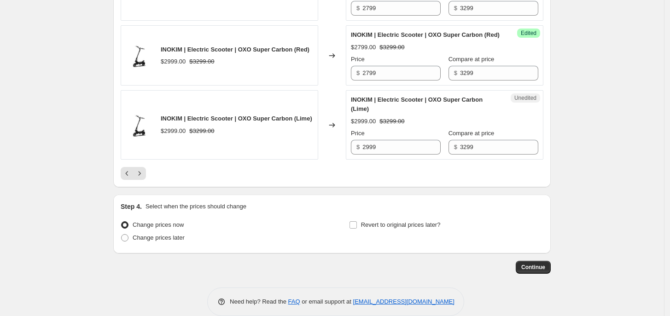
scroll to position [1554, 0]
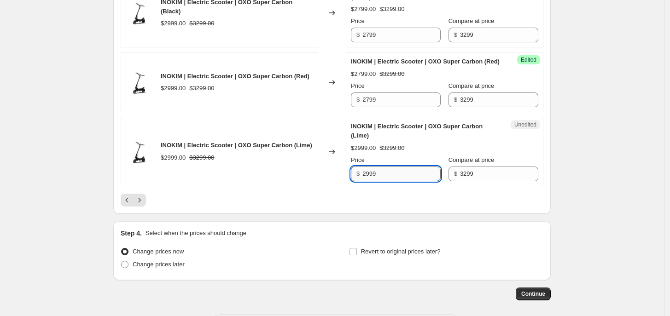
click at [371, 181] on input "2999" at bounding box center [401, 174] width 78 height 15
type input "2799"
click at [144, 205] on icon "Next" at bounding box center [139, 200] width 9 height 9
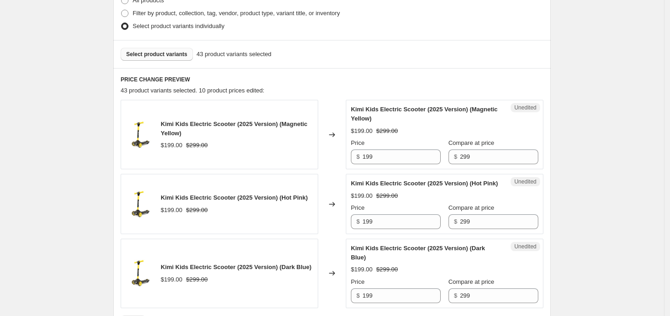
scroll to position [238, 0]
drag, startPoint x: 281, startPoint y: 123, endPoint x: 314, endPoint y: 124, distance: 32.7
click at [313, 124] on div "Kimi Kids Electric Scooter (2025 Version) (Magnetic Yellow)" at bounding box center [237, 129] width 152 height 18
drag, startPoint x: 164, startPoint y: 123, endPoint x: 189, endPoint y: 125, distance: 25.4
click at [189, 125] on span "Kimi Kids Electric Scooter (2025 Version) (Magnetic Yellow)" at bounding box center [234, 129] width 147 height 16
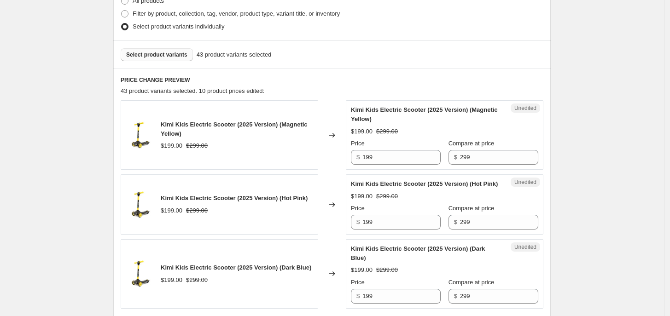
click at [196, 159] on div "Kimi Kids Electric Scooter (2025 Version) (Magnetic Yellow) $199.00 $299.00" at bounding box center [220, 135] width 198 height 70
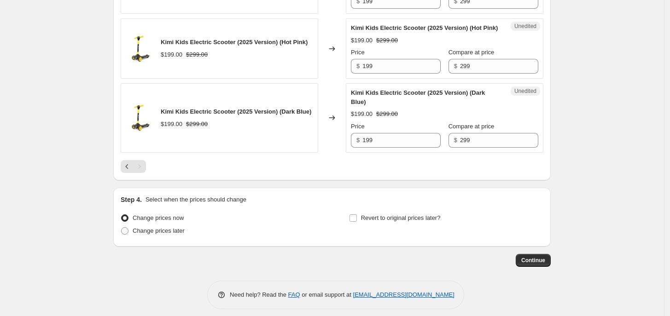
scroll to position [410, 0]
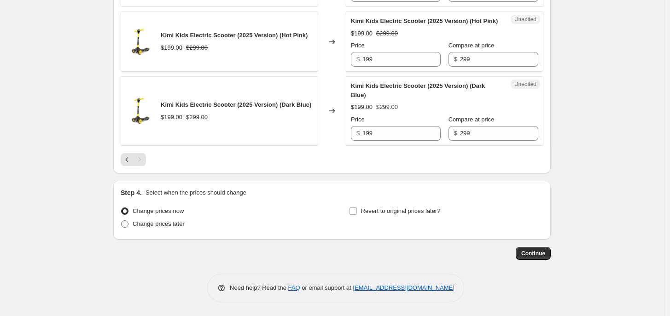
click at [123, 227] on span at bounding box center [124, 224] width 7 height 7
click at [122, 221] on input "Change prices later" at bounding box center [121, 221] width 0 height 0
radio input "true"
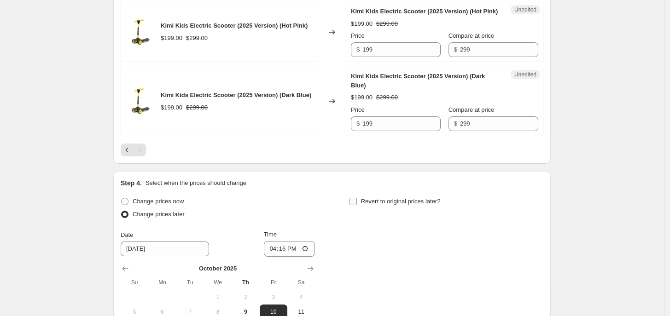
click at [355, 205] on input "Revert to original prices later?" at bounding box center [352, 201] width 7 height 7
checkbox input "true"
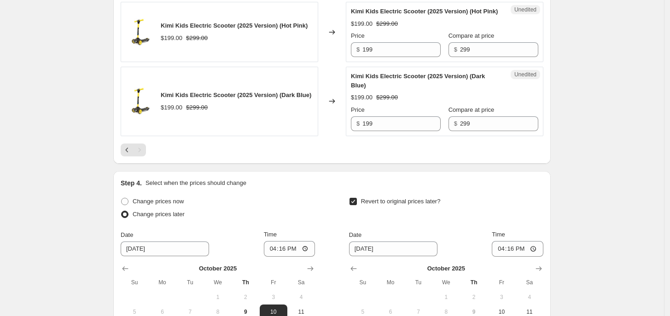
click at [645, 50] on div "Create new price change job. This page is ready Create new price change job Dra…" at bounding box center [332, 27] width 664 height 874
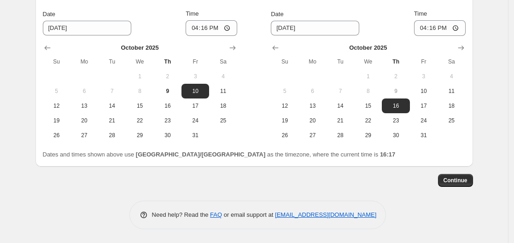
scroll to position [640, 0]
drag, startPoint x: 56, startPoint y: 26, endPoint x: 39, endPoint y: 27, distance: 17.5
click at [39, 27] on div "Step 4. Select when the prices should change Change prices now Change prices la…" at bounding box center [253, 58] width 437 height 216
type input "1/10/2025"
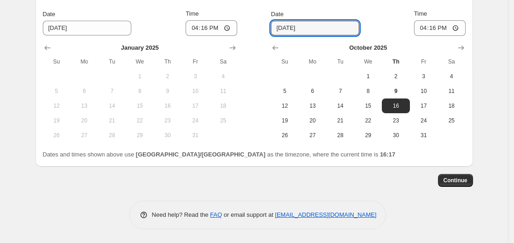
drag, startPoint x: 286, startPoint y: 28, endPoint x: 258, endPoint y: 27, distance: 27.6
click at [258, 27] on div "Change prices now Change prices later Date 1/10/2025 Time 16:16 January 2025 Su…" at bounding box center [254, 58] width 423 height 169
type input "[DATE]"
click at [70, 29] on input "1/10/2025" at bounding box center [87, 28] width 88 height 15
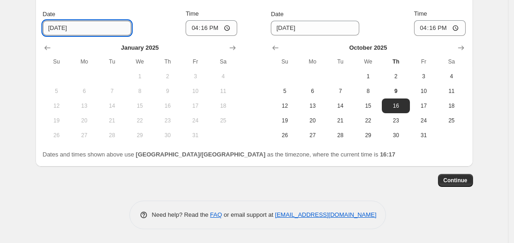
click at [82, 30] on input "1/10/2025" at bounding box center [87, 28] width 88 height 15
click at [50, 28] on input "1/10/2025" at bounding box center [87, 28] width 88 height 15
click at [64, 28] on input "[DATE]" at bounding box center [87, 28] width 88 height 15
type input "[DATE]"
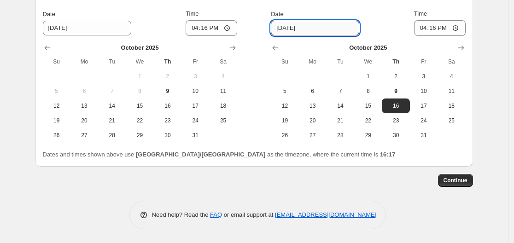
drag, startPoint x: 295, startPoint y: 27, endPoint x: 290, endPoint y: 27, distance: 5.1
click at [290, 27] on input "[DATE]" at bounding box center [315, 28] width 88 height 15
click at [296, 30] on input "[DATE]" at bounding box center [315, 28] width 88 height 15
click at [292, 27] on input "[DATE]" at bounding box center [315, 28] width 88 height 15
type input "10/31/2025"
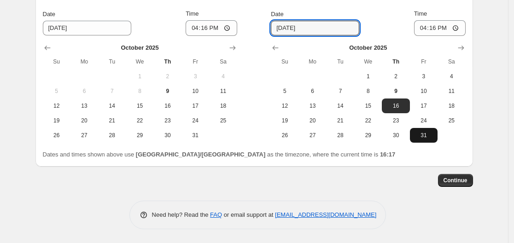
click at [428, 137] on span "31" at bounding box center [423, 135] width 20 height 7
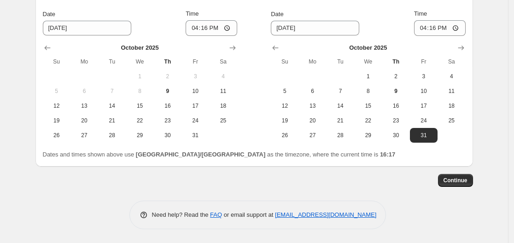
click at [142, 79] on span "1" at bounding box center [139, 76] width 20 height 7
click at [216, 28] on input "16:16" at bounding box center [212, 28] width 52 height 16
type input "12:00"
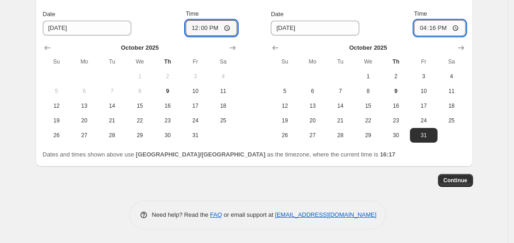
click at [437, 28] on input "16:16" at bounding box center [440, 28] width 52 height 16
type input "11:59"
click at [230, 27] on input "12:00" at bounding box center [212, 28] width 52 height 16
click at [160, 17] on div "Date 10/1/2025 Time 12:00" at bounding box center [140, 22] width 194 height 27
click at [457, 26] on input "11:59" at bounding box center [440, 28] width 52 height 16
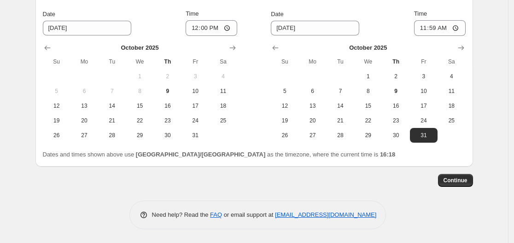
click at [396, 203] on div "Need help? Read the FAQ or email support at support+a14081@northern-apps.com" at bounding box center [258, 215] width 430 height 29
click at [227, 26] on input "12:00" at bounding box center [212, 28] width 52 height 16
click at [307, 176] on div "Continue" at bounding box center [253, 180] width 437 height 13
click at [454, 180] on span "Continue" at bounding box center [455, 180] width 24 height 7
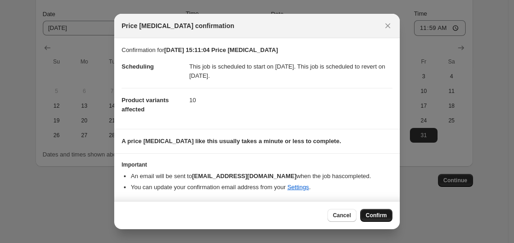
click at [382, 212] on span "Confirm" at bounding box center [376, 215] width 21 height 7
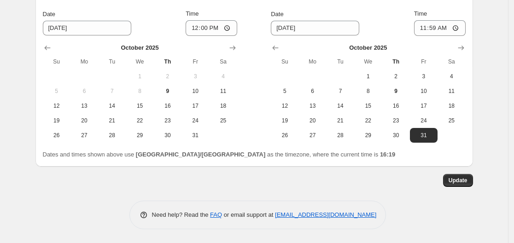
scroll to position [697, 0]
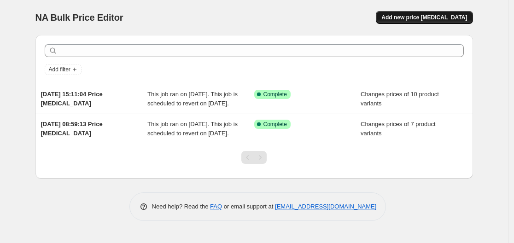
click at [429, 17] on span "Add new price [MEDICAL_DATA]" at bounding box center [424, 17] width 86 height 7
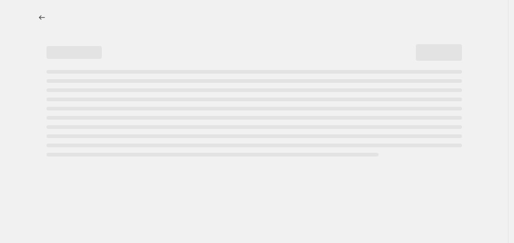
select select "percentage"
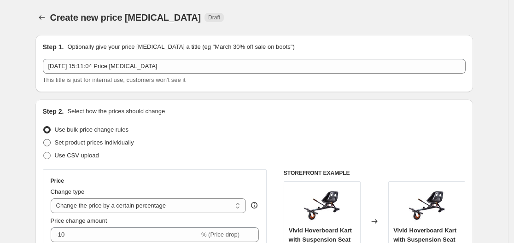
click at [51, 141] on span at bounding box center [46, 142] width 7 height 7
click at [44, 140] on input "Set product prices individually" at bounding box center [43, 139] width 0 height 0
radio input "true"
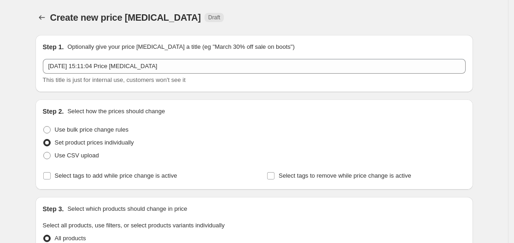
scroll to position [92, 0]
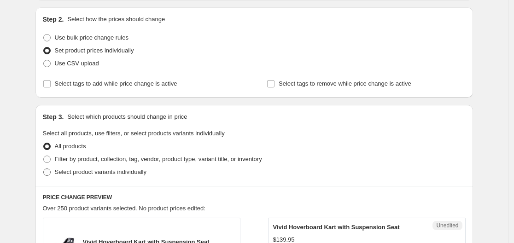
click at [47, 171] on span at bounding box center [46, 172] width 7 height 7
click at [44, 169] on input "Select product variants individually" at bounding box center [43, 169] width 0 height 0
radio input "true"
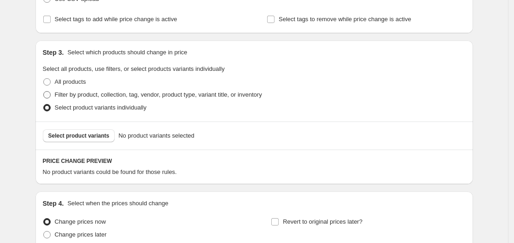
scroll to position [184, 0]
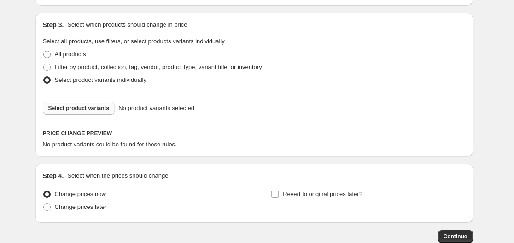
click at [75, 107] on span "Select product variants" at bounding box center [78, 108] width 61 height 7
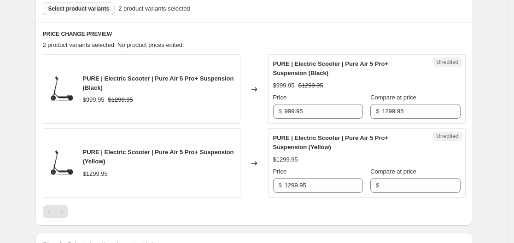
scroll to position [271, 0]
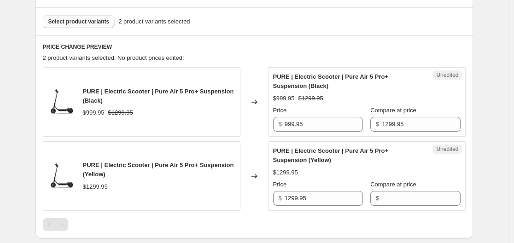
click at [140, 170] on div "PURE | Electric Scooter | Pure Air 5 Pro+ Suspension (Yellow)" at bounding box center [159, 170] width 152 height 18
click at [146, 198] on div "PURE | Electric Scooter | Pure Air 5 Pro+ Suspension (Yellow) $1299.95" at bounding box center [142, 176] width 198 height 70
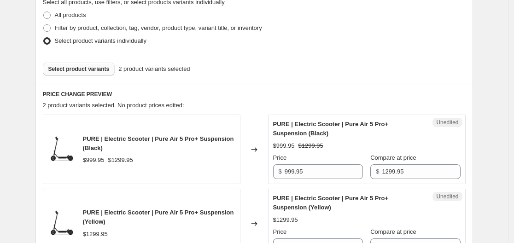
scroll to position [179, 0]
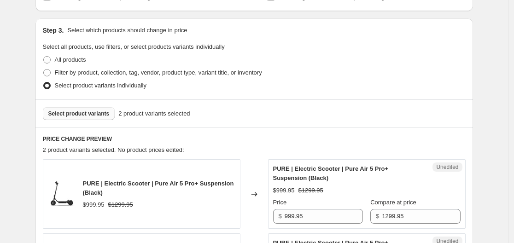
click at [79, 113] on span "Select product variants" at bounding box center [78, 113] width 61 height 7
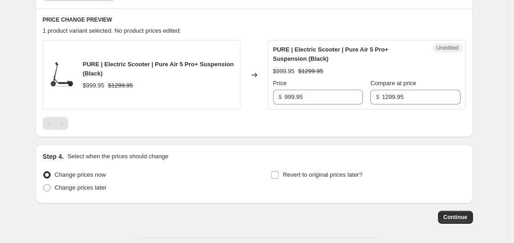
scroll to position [317, 0]
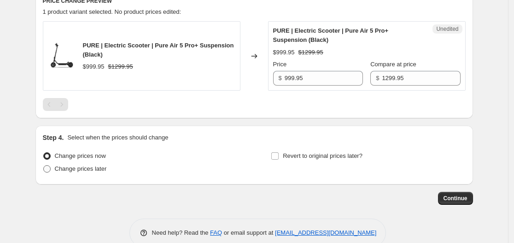
click at [51, 168] on span at bounding box center [46, 168] width 7 height 7
click at [44, 166] on input "Change prices later" at bounding box center [43, 165] width 0 height 0
radio input "true"
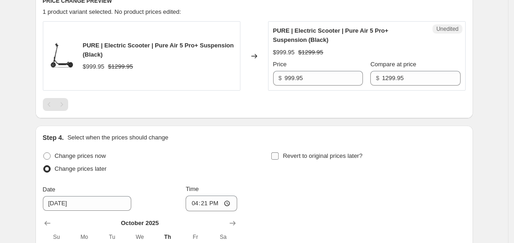
click at [279, 155] on input "Revert to original prices later?" at bounding box center [274, 155] width 7 height 7
checkbox input "true"
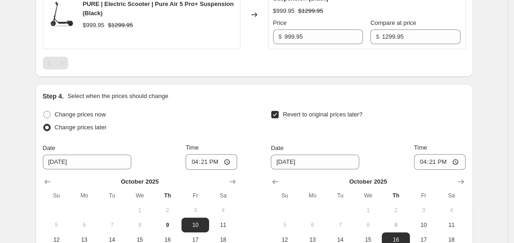
scroll to position [455, 0]
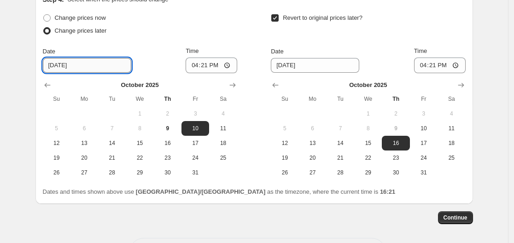
click at [65, 65] on input "[DATE]" at bounding box center [87, 65] width 88 height 15
click at [293, 64] on input "[DATE]" at bounding box center [315, 65] width 88 height 15
type input "10/7/2025"
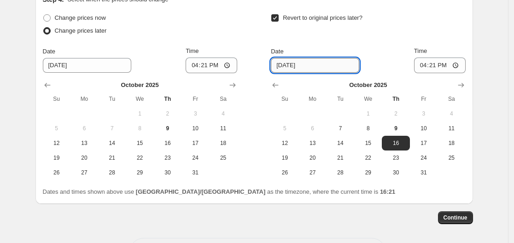
type input "10/13/2025"
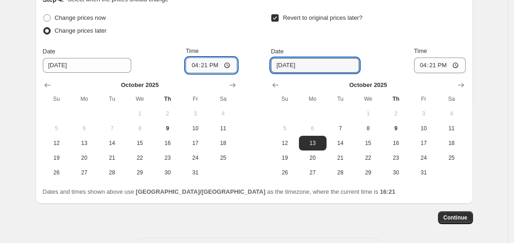
click at [221, 64] on input "16:21" at bounding box center [212, 66] width 52 height 16
click at [228, 62] on input "16:21" at bounding box center [212, 66] width 52 height 16
type input "12:00"
click at [246, 47] on div "Change prices now Change prices later Date 10/7/2025 Time 12:00 October 2025 Su…" at bounding box center [254, 96] width 423 height 169
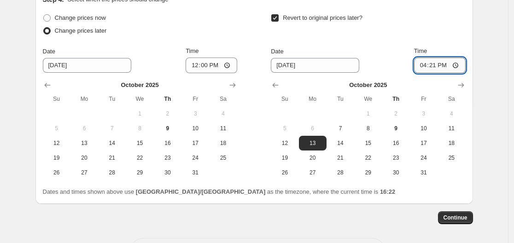
drag, startPoint x: 441, startPoint y: 63, endPoint x: 433, endPoint y: 63, distance: 7.8
click at [435, 63] on input "16:21" at bounding box center [440, 66] width 52 height 16
type input "11:59"
click at [378, 42] on div "Revert to original prices later? Date 10/13/2025 Time 11:59 October 2025 Su Mo …" at bounding box center [368, 96] width 194 height 169
click at [463, 219] on span "Continue" at bounding box center [455, 217] width 24 height 7
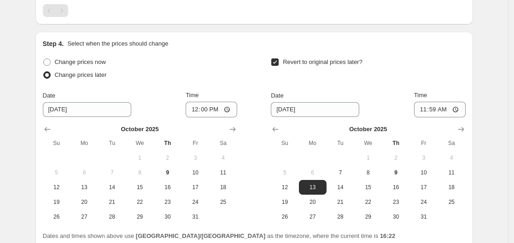
scroll to position [544, 0]
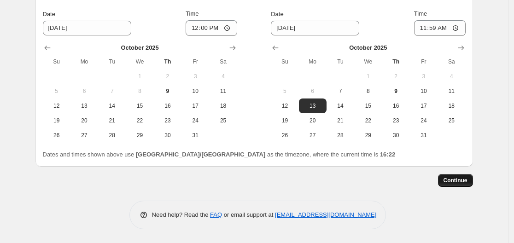
click at [458, 175] on button "Continue" at bounding box center [455, 180] width 35 height 13
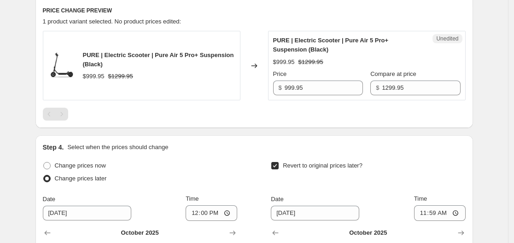
scroll to position [368, 0]
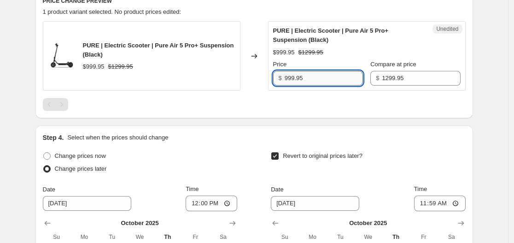
click at [322, 80] on input "999.95" at bounding box center [324, 78] width 78 height 15
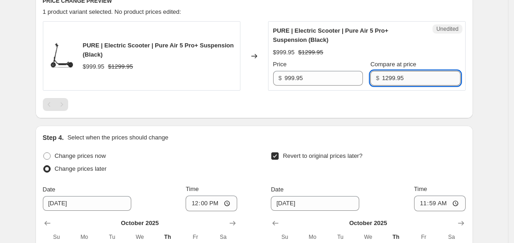
click at [398, 80] on input "1299.95" at bounding box center [421, 78] width 78 height 15
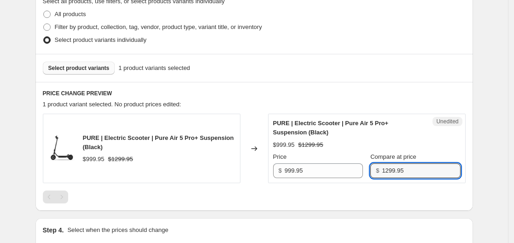
scroll to position [276, 0]
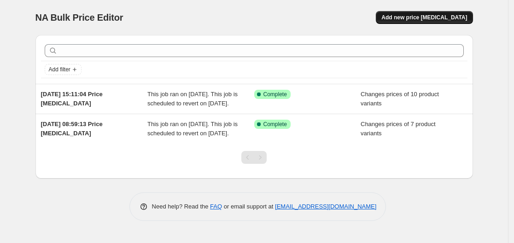
click at [427, 18] on span "Add new price [MEDICAL_DATA]" at bounding box center [424, 17] width 86 height 7
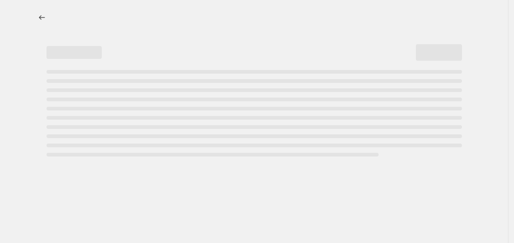
select select "percentage"
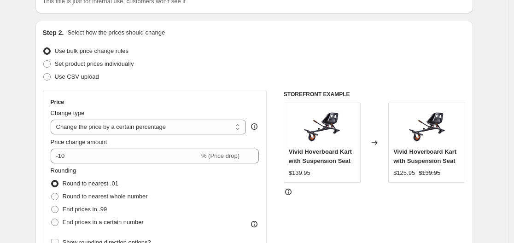
scroll to position [92, 0]
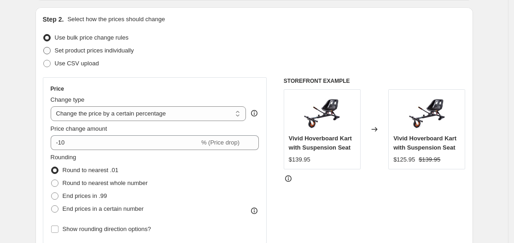
click at [47, 50] on span at bounding box center [46, 50] width 7 height 7
click at [44, 47] on input "Set product prices individually" at bounding box center [43, 47] width 0 height 0
radio input "true"
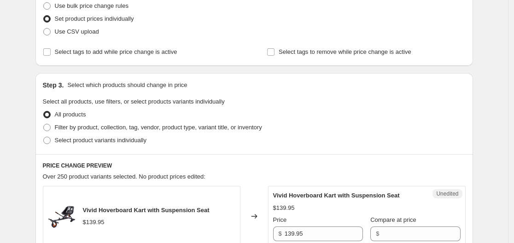
scroll to position [138, 0]
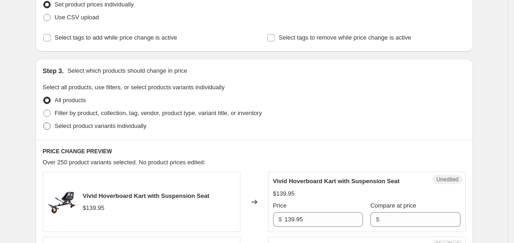
click at [48, 124] on span at bounding box center [46, 125] width 7 height 7
click at [44, 123] on input "Select product variants individually" at bounding box center [43, 122] width 0 height 0
radio input "true"
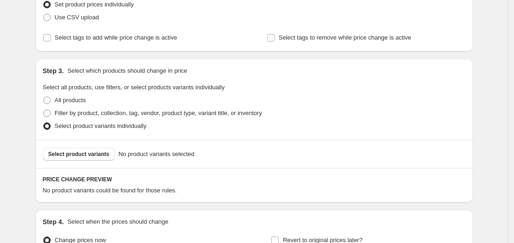
scroll to position [184, 0]
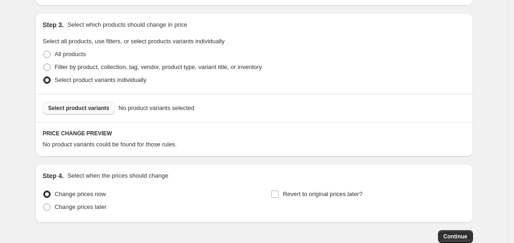
click at [85, 111] on span "Select product variants" at bounding box center [78, 108] width 61 height 7
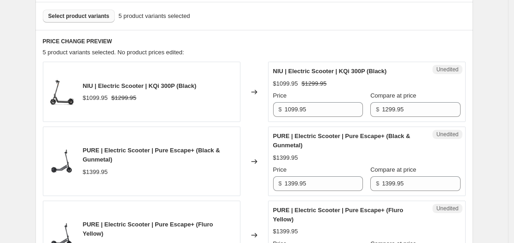
scroll to position [322, 0]
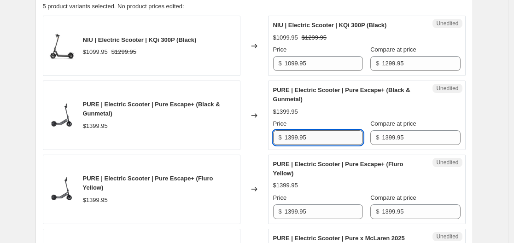
click at [293, 136] on input "1399.95" at bounding box center [324, 137] width 78 height 15
type input "1199.95"
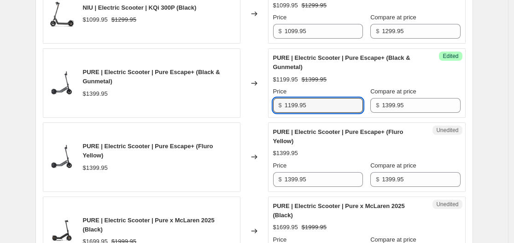
scroll to position [368, 0]
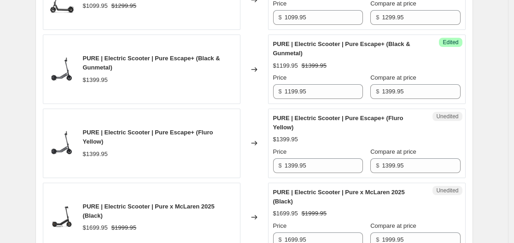
click at [255, 113] on div "Changed to" at bounding box center [254, 144] width 28 height 70
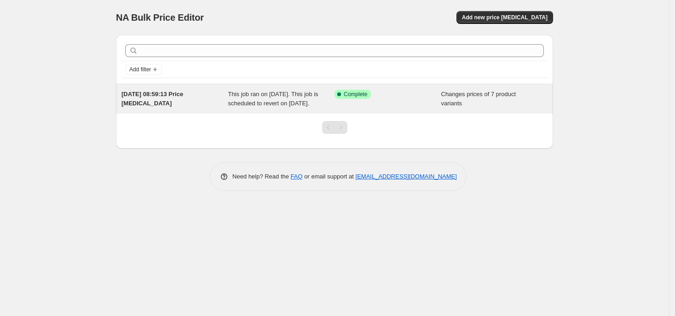
click at [162, 96] on span "[DATE] 08:59:13 Price [MEDICAL_DATA]" at bounding box center [153, 99] width 62 height 16
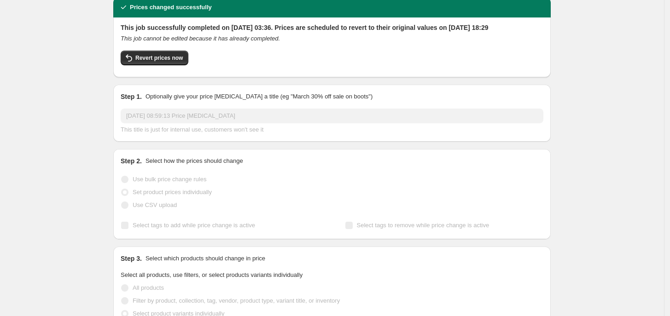
scroll to position [58, 0]
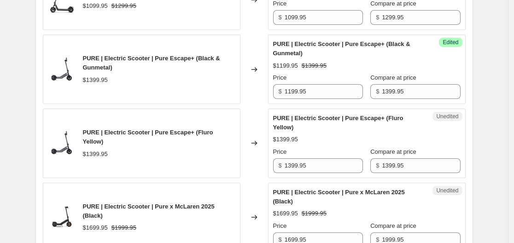
scroll to position [368, 0]
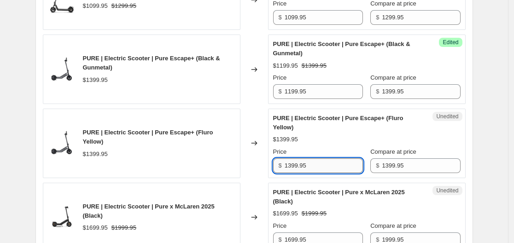
click at [291, 166] on input "1399.95" at bounding box center [324, 165] width 78 height 15
type input "999.95"
click at [238, 175] on div "PURE | Electric Scooter | Pure Escape+ (Fluro Yellow) $1399.95" at bounding box center [142, 144] width 198 height 70
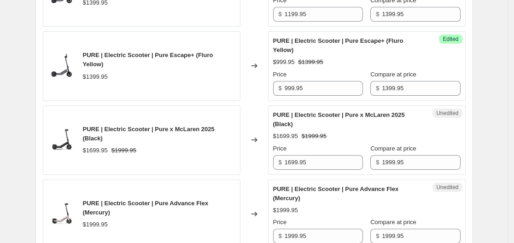
scroll to position [460, 0]
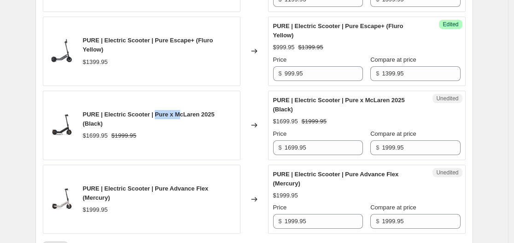
drag, startPoint x: 154, startPoint y: 120, endPoint x: 178, endPoint y: 120, distance: 24.4
click at [178, 120] on span "PURE | Electric Scooter | Pure x McLaren 2025 (Black)" at bounding box center [149, 119] width 132 height 16
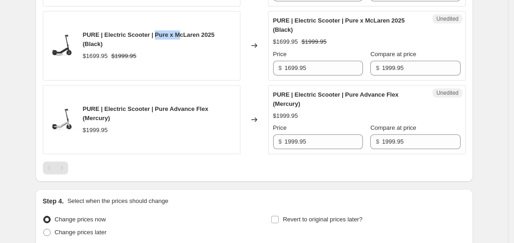
scroll to position [553, 0]
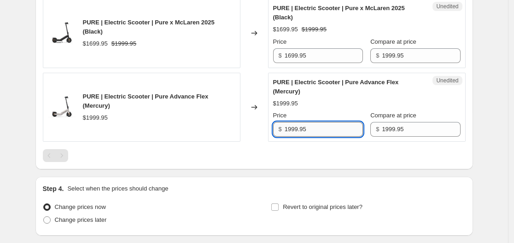
click at [292, 129] on input "1999.95" at bounding box center [324, 129] width 78 height 15
type input "1699.95"
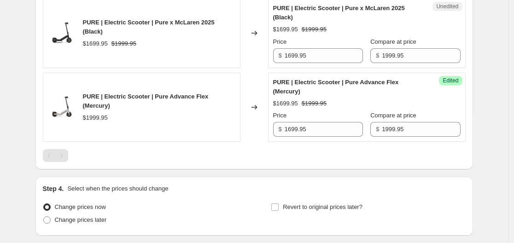
click at [318, 161] on div at bounding box center [254, 155] width 423 height 13
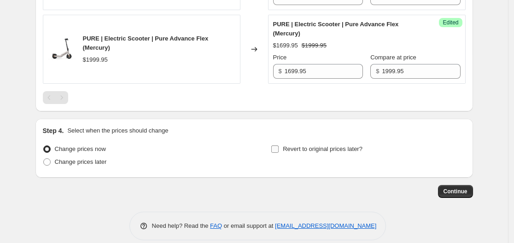
scroll to position [622, 0]
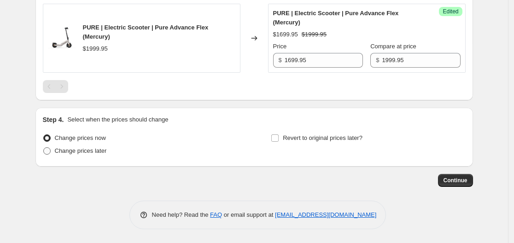
click at [49, 151] on span at bounding box center [46, 150] width 7 height 7
click at [44, 148] on input "Change prices later" at bounding box center [43, 147] width 0 height 0
radio input "true"
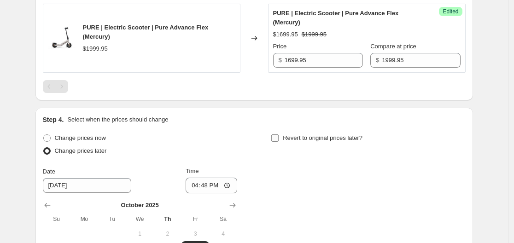
click at [275, 140] on input "Revert to original prices later?" at bounding box center [274, 137] width 7 height 7
checkbox input "true"
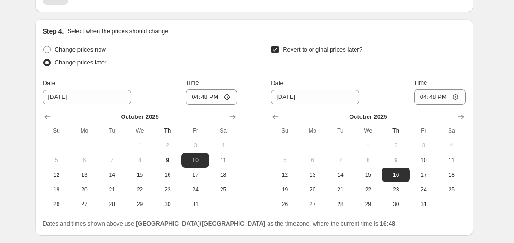
scroll to position [714, 0]
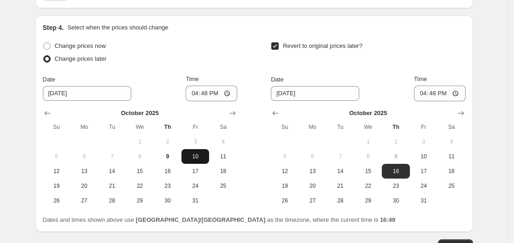
click at [198, 160] on span "10" at bounding box center [195, 156] width 20 height 7
click at [390, 189] on span "23" at bounding box center [395, 185] width 20 height 7
type input "[DATE]"
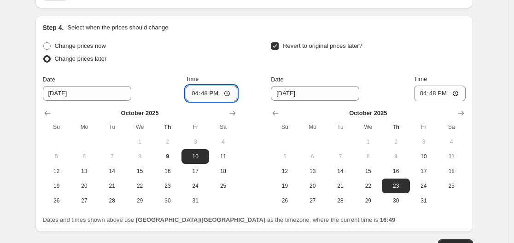
click at [212, 89] on input "16:48" at bounding box center [212, 94] width 52 height 16
type input "12:00"
click at [441, 96] on input "16:48" at bounding box center [440, 94] width 52 height 16
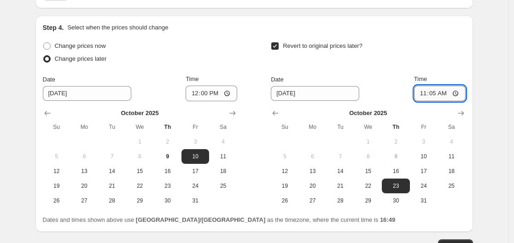
type input "11:59"
click at [244, 62] on div "Change prices now Change prices later Date [DATE] Time 12:00 [DATE] Su Mo Tu We…" at bounding box center [254, 124] width 423 height 169
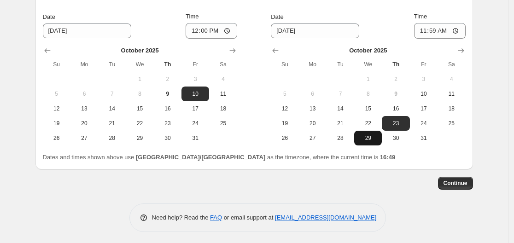
scroll to position [779, 0]
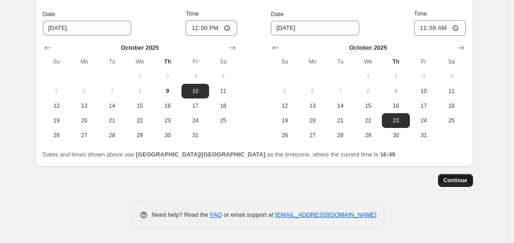
click at [473, 180] on button "Continue" at bounding box center [455, 180] width 35 height 13
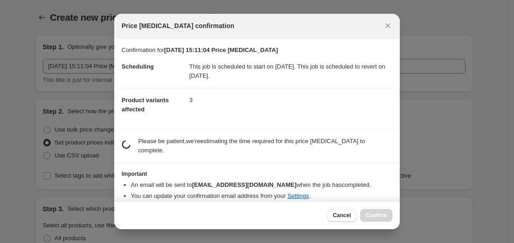
scroll to position [0, 0]
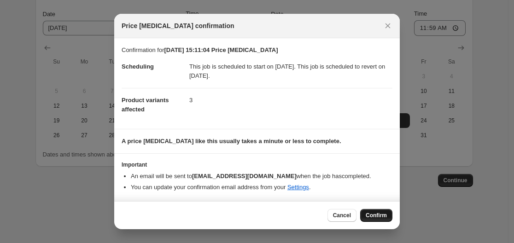
click at [364, 214] on button "Confirm" at bounding box center [376, 215] width 32 height 13
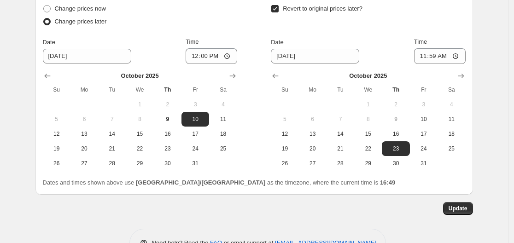
scroll to position [835, 0]
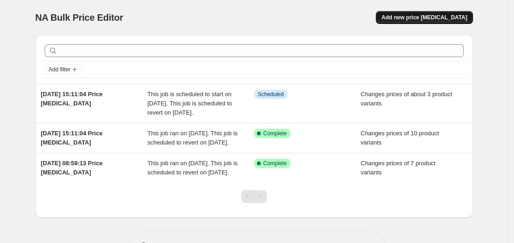
click at [437, 17] on span "Add new price [MEDICAL_DATA]" at bounding box center [424, 17] width 86 height 7
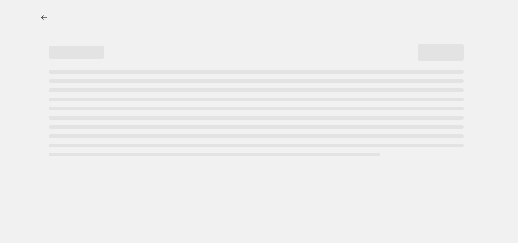
select select "percentage"
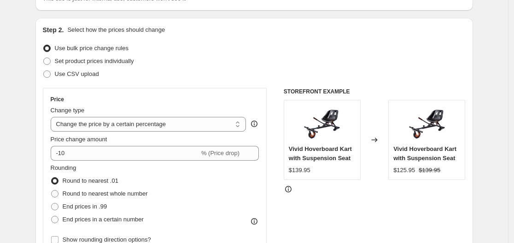
scroll to position [92, 0]
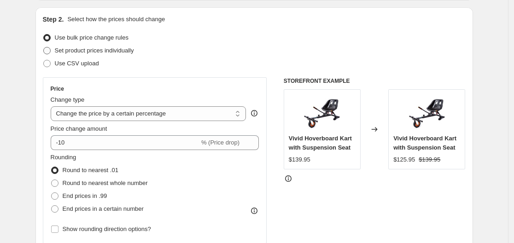
click at [51, 51] on span at bounding box center [46, 50] width 7 height 7
click at [44, 47] on input "Set product prices individually" at bounding box center [43, 47] width 0 height 0
radio input "true"
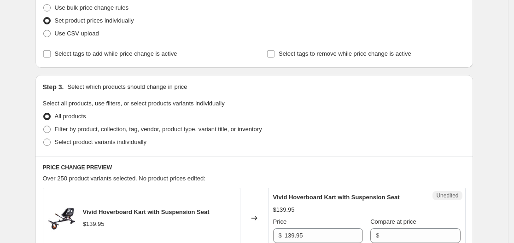
scroll to position [138, 0]
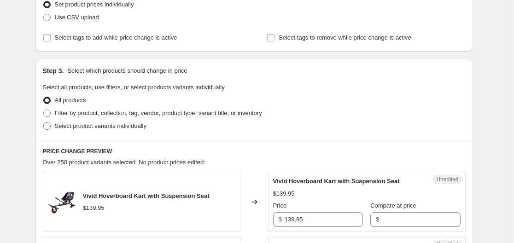
click at [47, 127] on span at bounding box center [46, 125] width 7 height 7
click at [44, 123] on input "Select product variants individually" at bounding box center [43, 122] width 0 height 0
radio input "true"
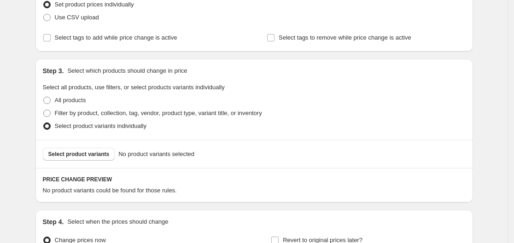
scroll to position [184, 0]
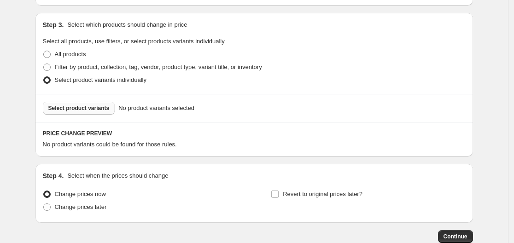
click at [82, 111] on span "Select product variants" at bounding box center [78, 108] width 61 height 7
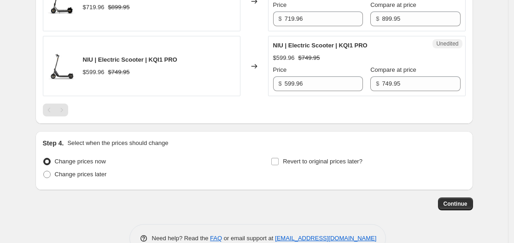
scroll to position [368, 0]
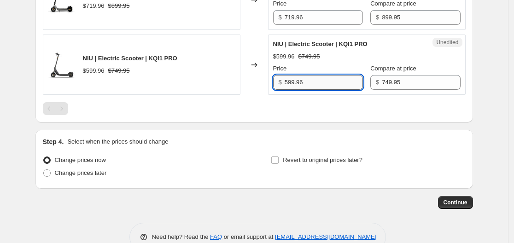
click at [308, 81] on input "599.96" at bounding box center [324, 82] width 78 height 15
drag, startPoint x: 305, startPoint y: 83, endPoint x: 272, endPoint y: 82, distance: 33.2
click at [272, 82] on div "Unedited NIU | Electric Scooter | KQI1 PRO $599.96 $749.95 Price $ 599.96 Compa…" at bounding box center [367, 65] width 198 height 60
type input "649.95"
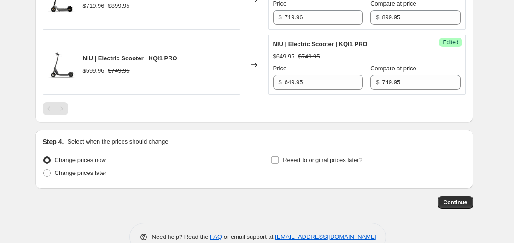
click at [302, 112] on div at bounding box center [254, 108] width 423 height 13
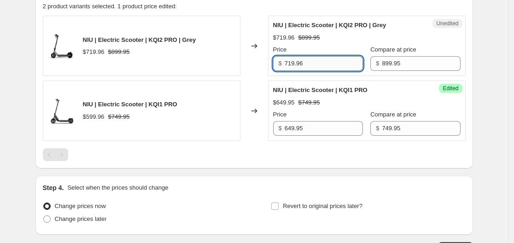
click at [290, 64] on input "719.96" at bounding box center [324, 63] width 78 height 15
click at [321, 65] on input "799.96" at bounding box center [324, 63] width 78 height 15
type input "799.95"
click at [258, 67] on div "Changed to" at bounding box center [254, 46] width 28 height 60
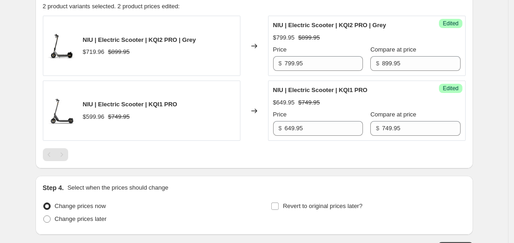
click at [250, 150] on div at bounding box center [254, 154] width 423 height 13
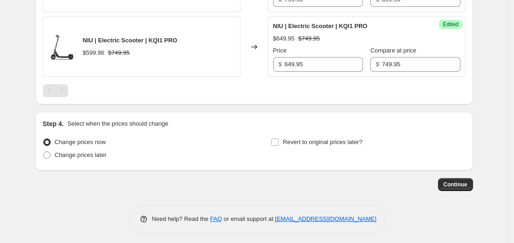
scroll to position [390, 0]
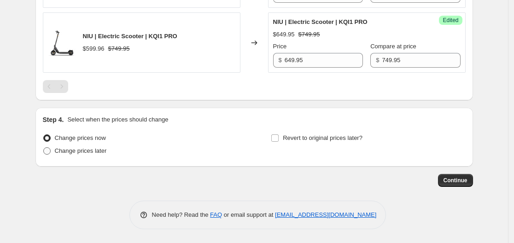
click at [83, 150] on span "Change prices later" at bounding box center [81, 150] width 52 height 7
click at [44, 148] on input "Change prices later" at bounding box center [43, 147] width 0 height 0
radio input "true"
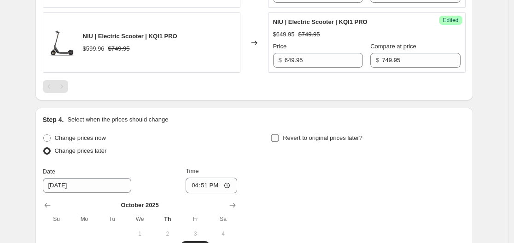
click at [276, 138] on input "Revert to original prices later?" at bounding box center [274, 137] width 7 height 7
checkbox input "true"
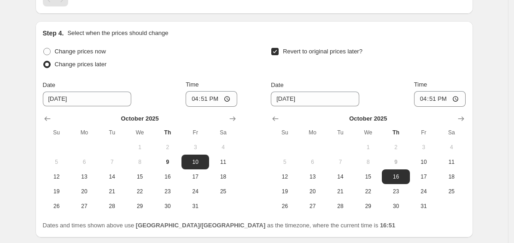
scroll to position [483, 0]
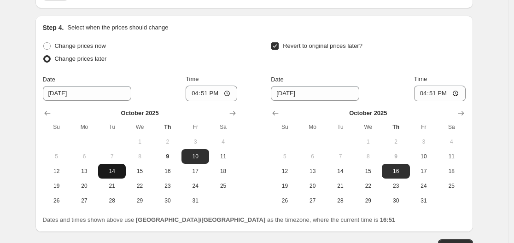
click at [113, 170] on span "14" at bounding box center [112, 171] width 20 height 7
type input "[DATE]"
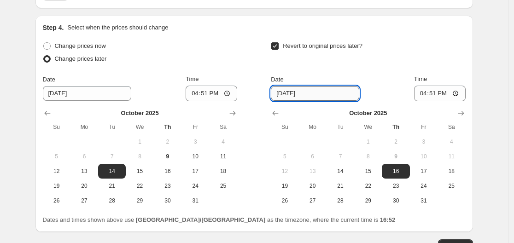
click at [288, 93] on input "[DATE]" at bounding box center [315, 93] width 88 height 15
type input "[DATE]"
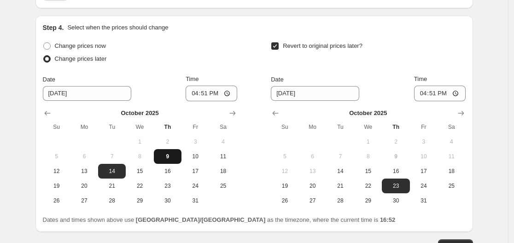
click at [176, 159] on span "9" at bounding box center [167, 156] width 20 height 7
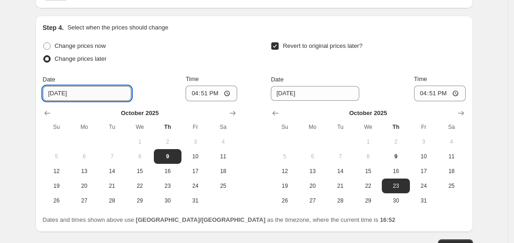
click at [58, 91] on input "[DATE]" at bounding box center [87, 93] width 88 height 15
type input "[DATE]"
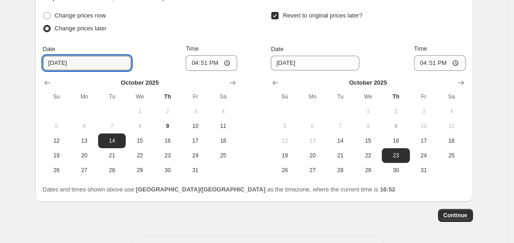
scroll to position [529, 0]
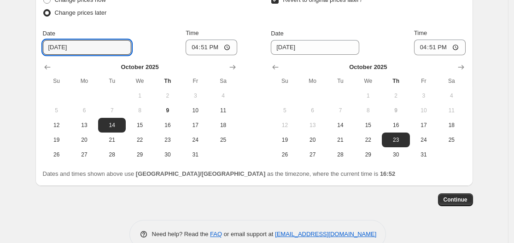
click at [396, 29] on div "Date [DATE] Time 16:51" at bounding box center [368, 42] width 194 height 27
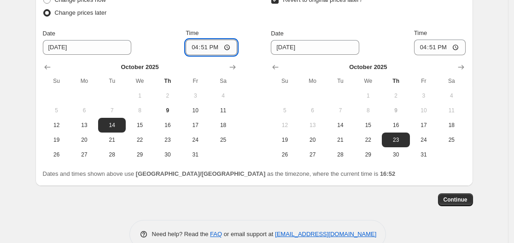
click at [215, 45] on input "16:51" at bounding box center [212, 48] width 52 height 16
type input "12:00"
click at [435, 49] on input "16:51" at bounding box center [440, 48] width 52 height 16
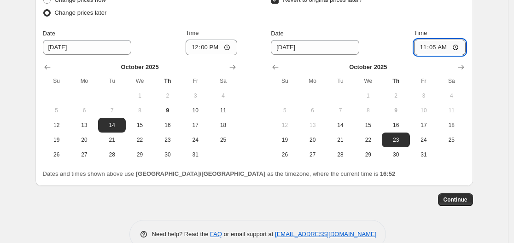
type input "11:59"
click at [366, 23] on div "Revert to original prices later? Date [DATE] Time 11:59 [DATE] Su Mo Tu We Th F…" at bounding box center [368, 78] width 194 height 169
click at [449, 198] on span "Continue" at bounding box center [455, 199] width 24 height 7
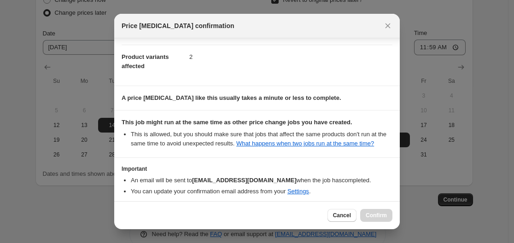
scroll to position [85, 0]
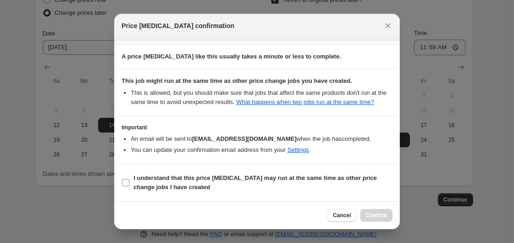
click at [159, 184] on b "I understand that this price [MEDICAL_DATA] may run at the same time as other p…" at bounding box center [255, 182] width 243 height 16
click at [129, 184] on input "I understand that this price [MEDICAL_DATA] may run at the same time as other p…" at bounding box center [125, 182] width 7 height 7
checkbox input "true"
click at [378, 216] on span "Confirm" at bounding box center [376, 215] width 21 height 7
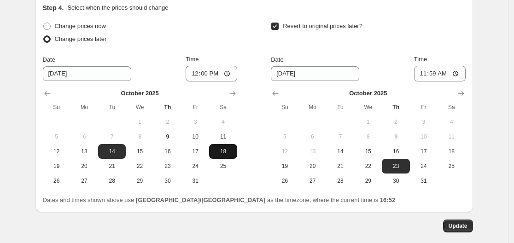
scroll to position [604, 0]
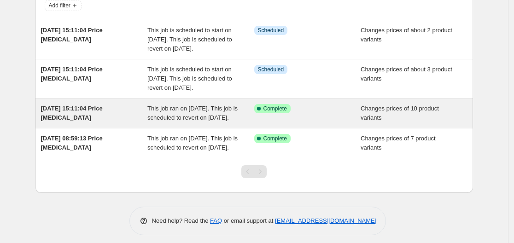
scroll to position [107, 0]
